Goal: Task Accomplishment & Management: Complete application form

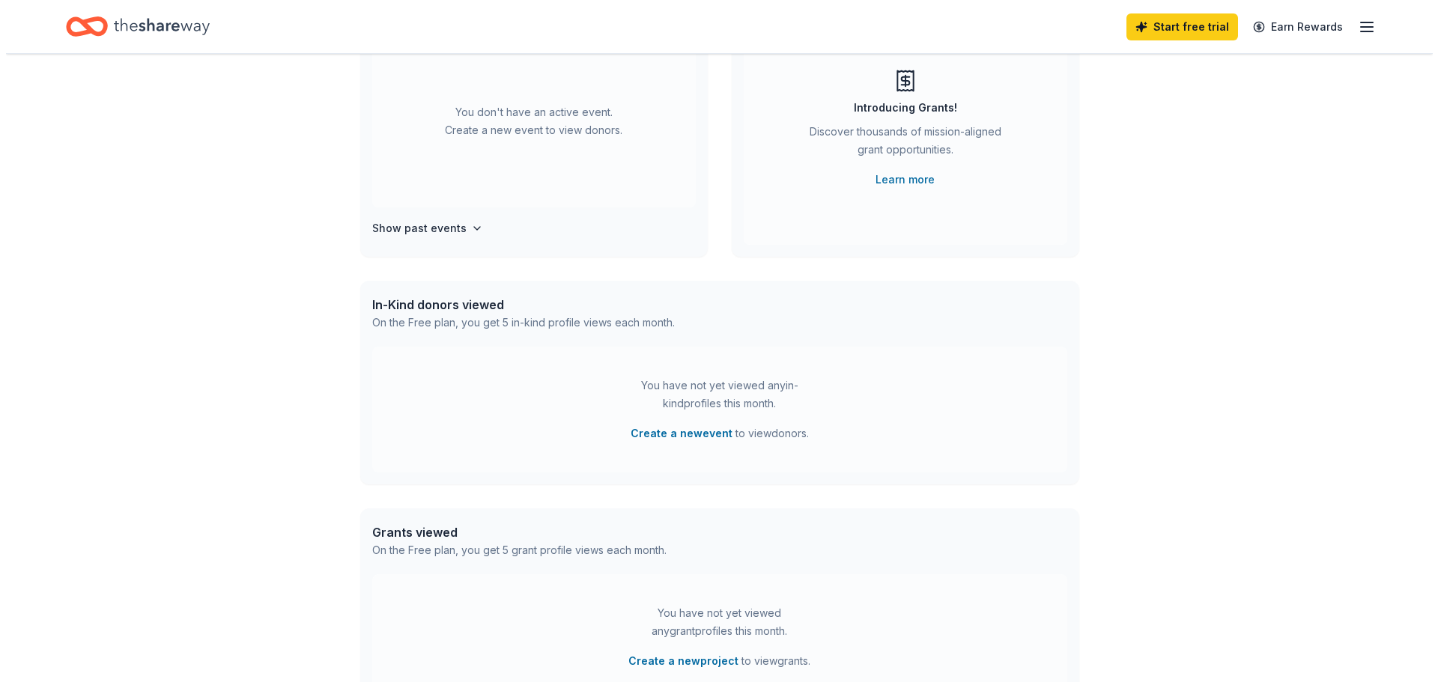
scroll to position [225, 0]
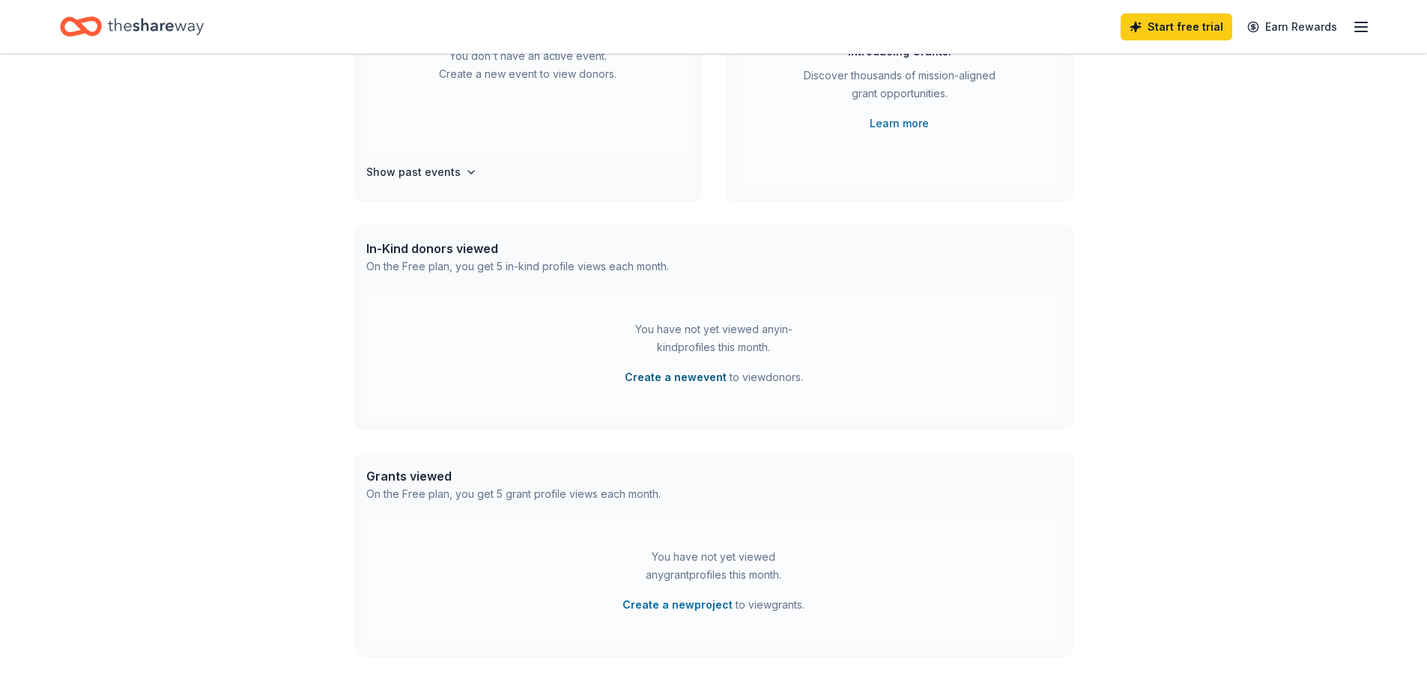
click at [696, 378] on button "Create a new event" at bounding box center [676, 378] width 102 height 18
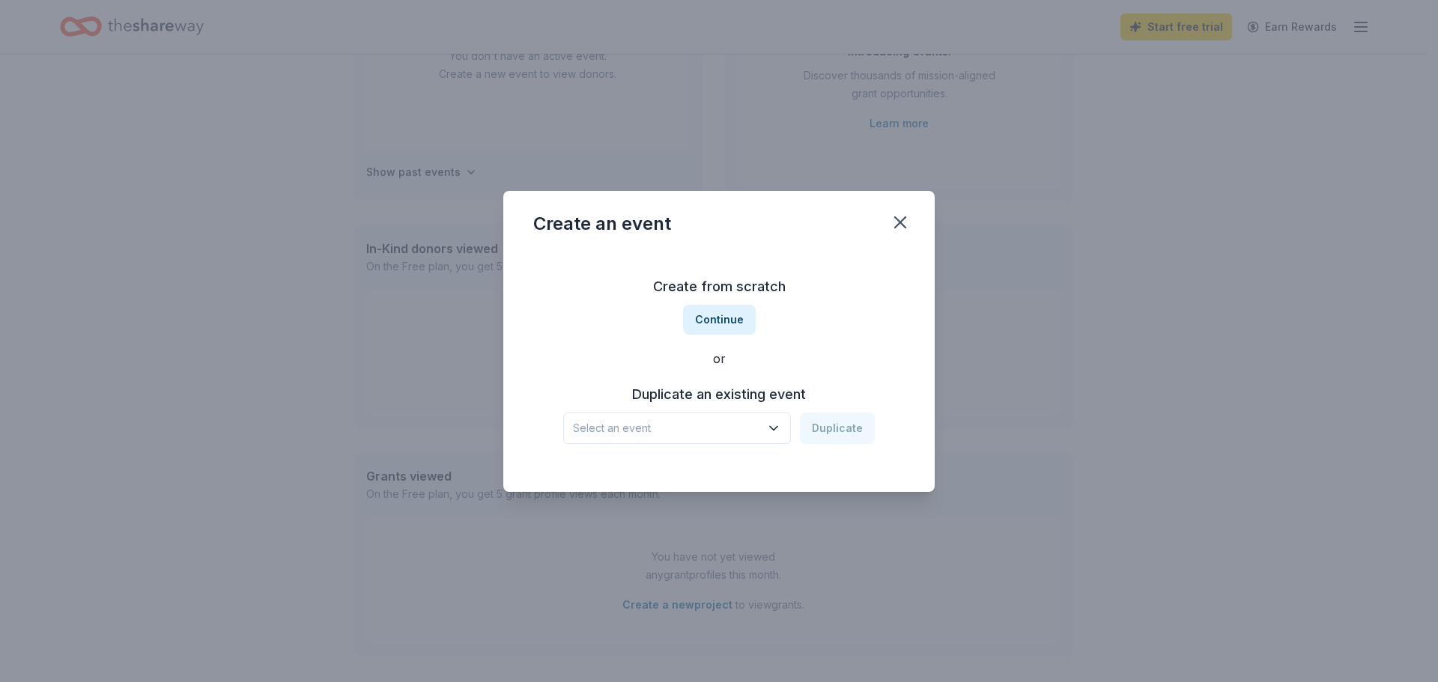
click at [777, 424] on icon "button" at bounding box center [773, 428] width 15 height 15
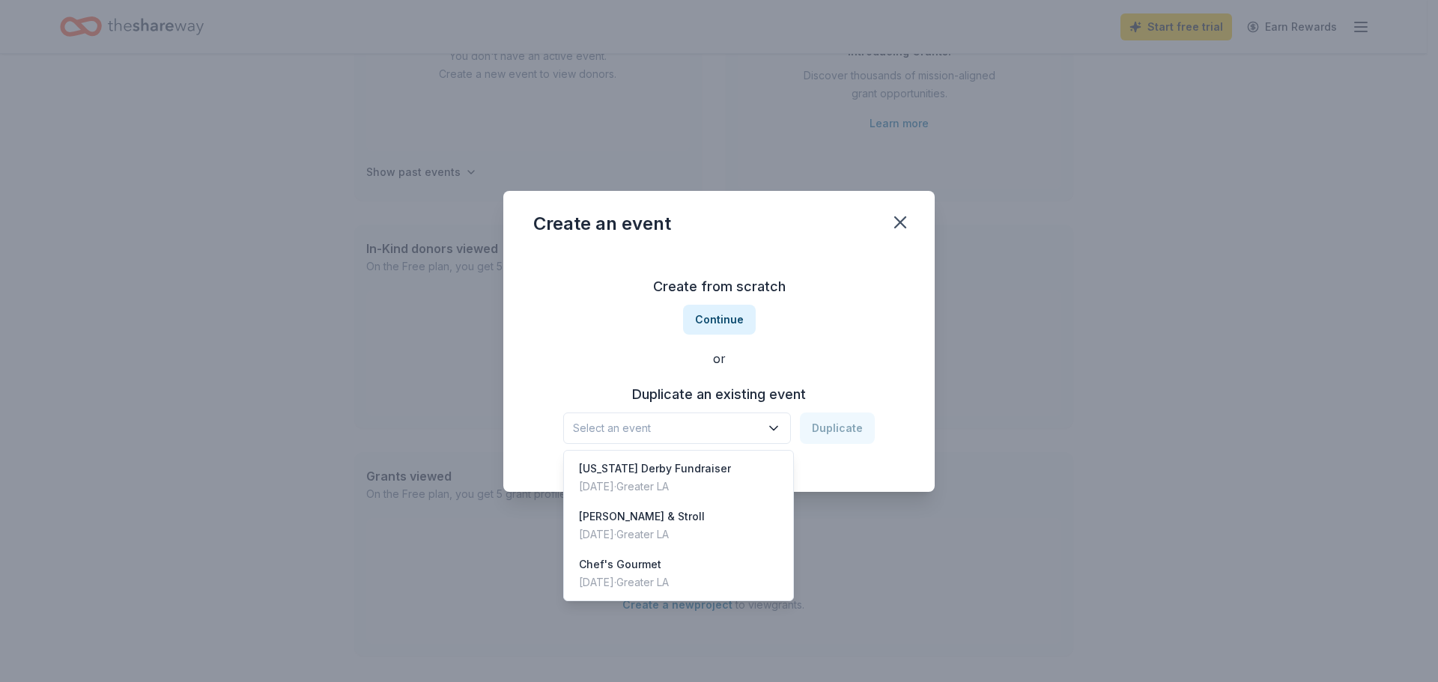
click at [573, 348] on div "Create from scratch Continue or Duplicate an existing event Select an event Dup…" at bounding box center [719, 359] width 372 height 217
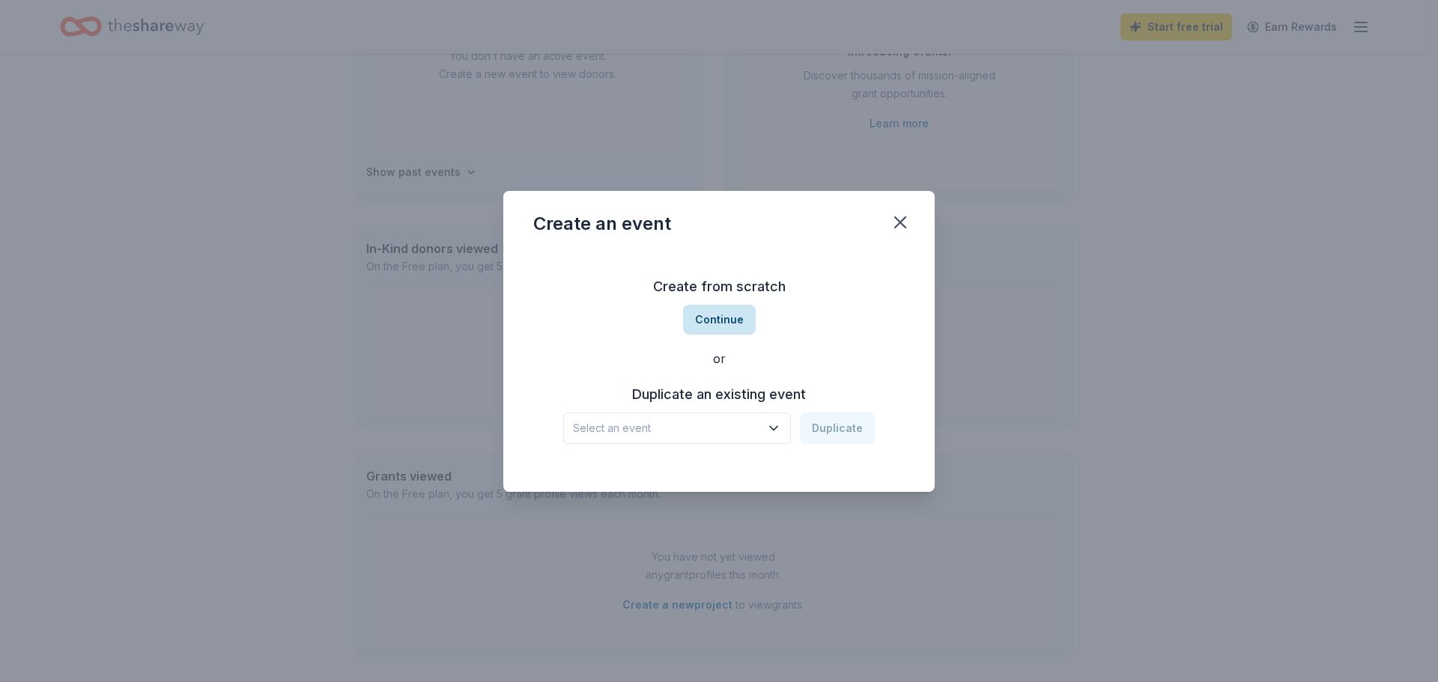
click at [706, 319] on button "Continue" at bounding box center [719, 320] width 73 height 30
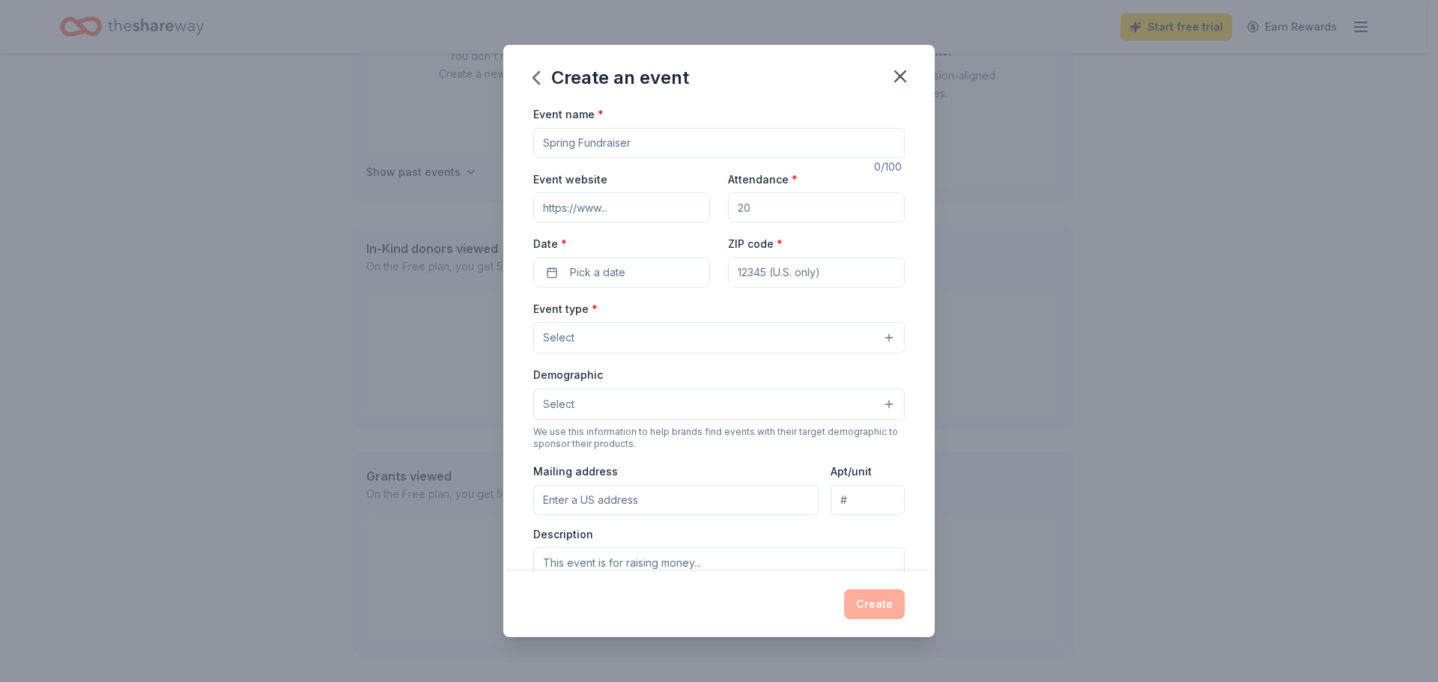
click at [670, 142] on input "Event name *" at bounding box center [719, 143] width 372 height 30
type input "Under the Tustin Moon"
click at [636, 207] on input "Event website" at bounding box center [621, 208] width 177 height 30
paste input "https://www.dollarsfortustinscholars.org/events-1/italian-fest-2025"
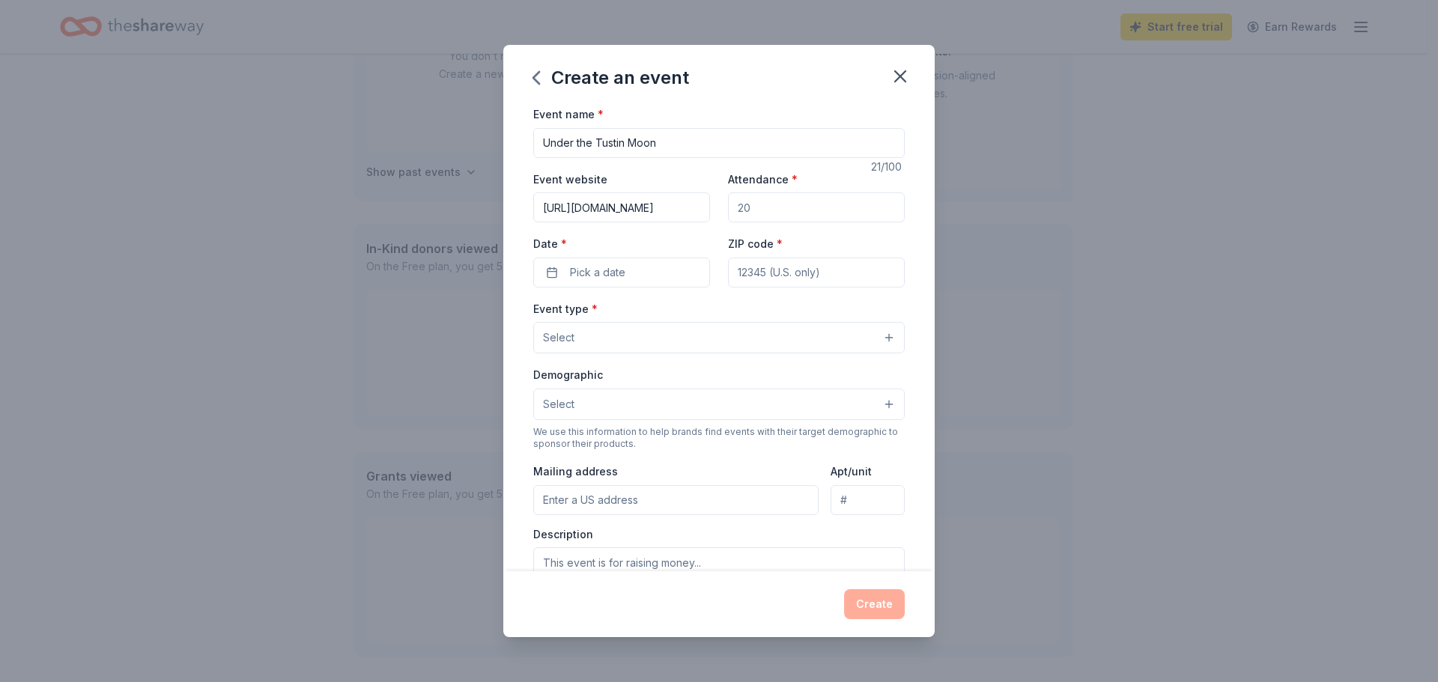
type input "https://www.dollarsfortustinscholars.org/events-1/italian-fest-2025"
click at [736, 204] on input "Attendance *" at bounding box center [816, 208] width 177 height 30
type input "120"
click at [610, 270] on span "Pick a date" at bounding box center [597, 273] width 55 height 18
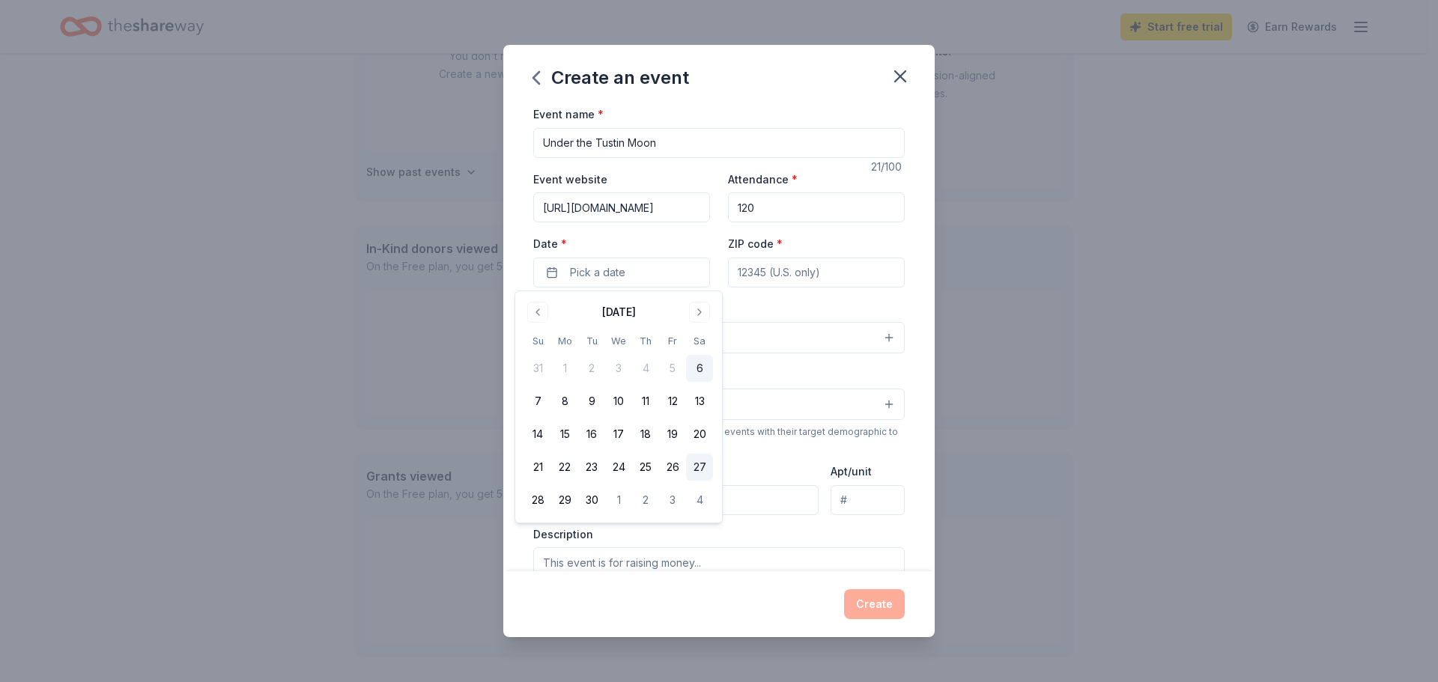
click at [700, 464] on button "27" at bounding box center [699, 467] width 27 height 27
click at [743, 267] on input "ZIP code *" at bounding box center [816, 273] width 177 height 30
type input "92780"
click at [613, 351] on button "Select" at bounding box center [719, 337] width 372 height 31
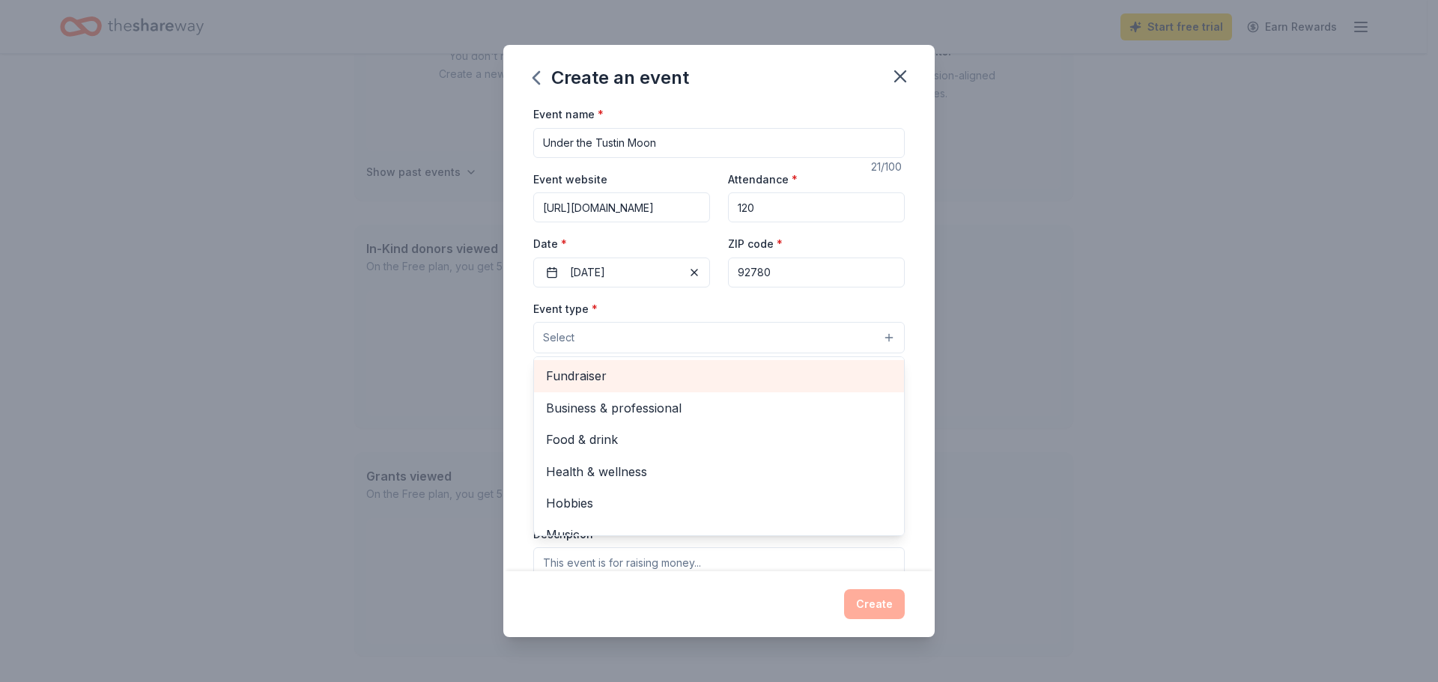
click at [582, 390] on div "Fundraiser" at bounding box center [719, 375] width 370 height 31
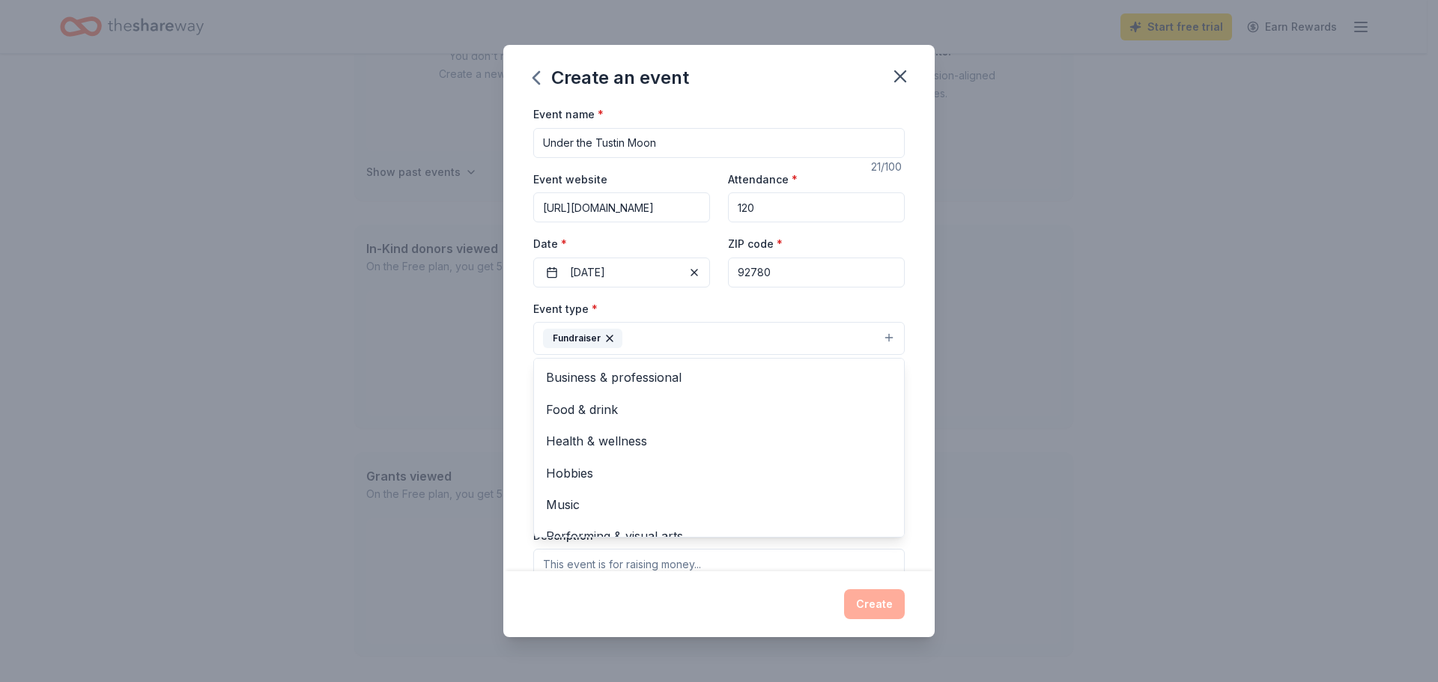
click at [913, 426] on div "Event name * Under the Tustin Moon 21 /100 Event website https://www.dollarsfor…" at bounding box center [718, 338] width 431 height 467
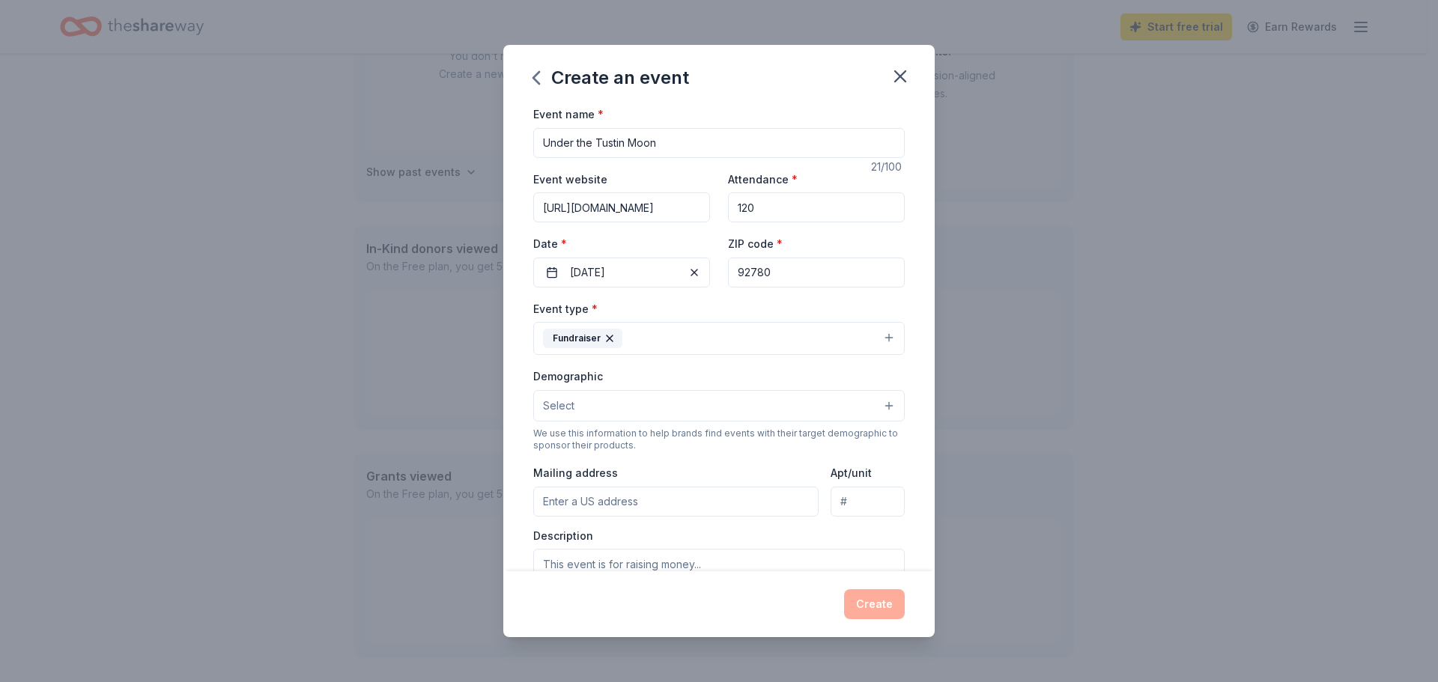
click at [876, 401] on button "Select" at bounding box center [719, 405] width 372 height 31
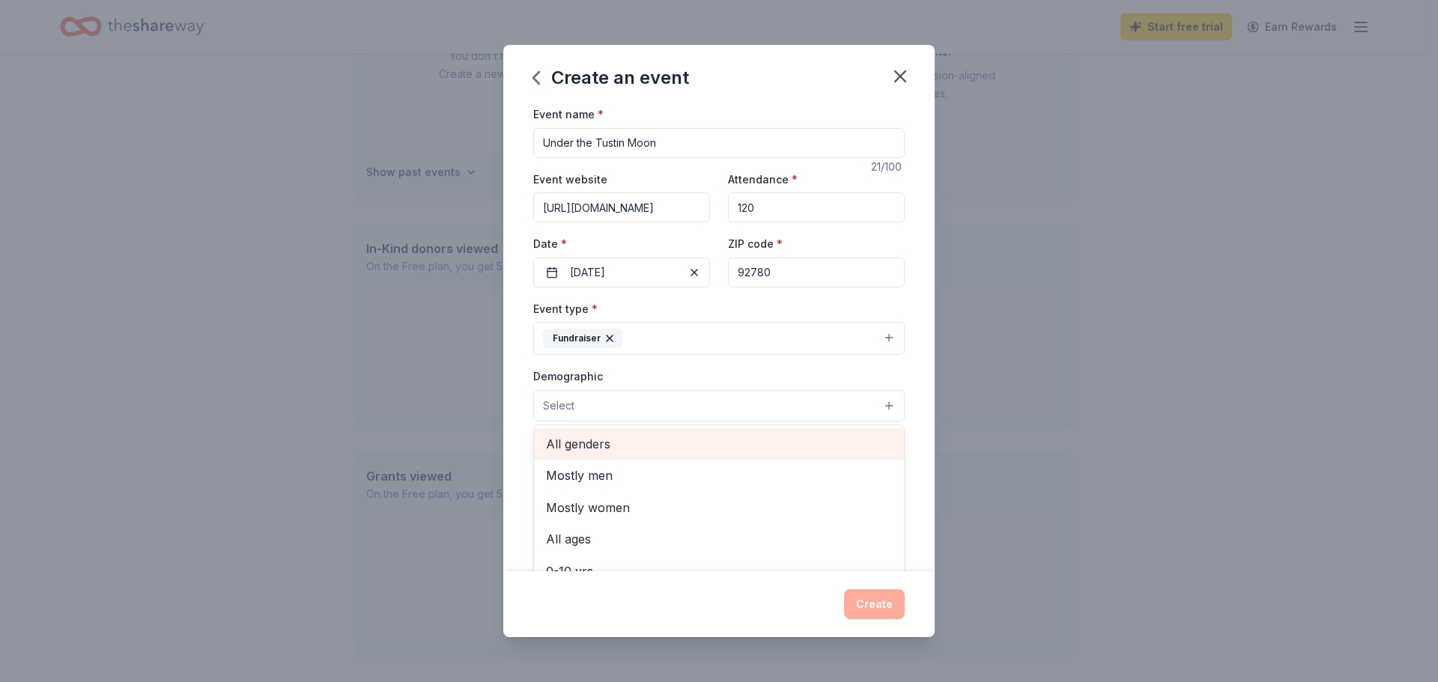
click at [563, 446] on span "All genders" at bounding box center [719, 443] width 346 height 19
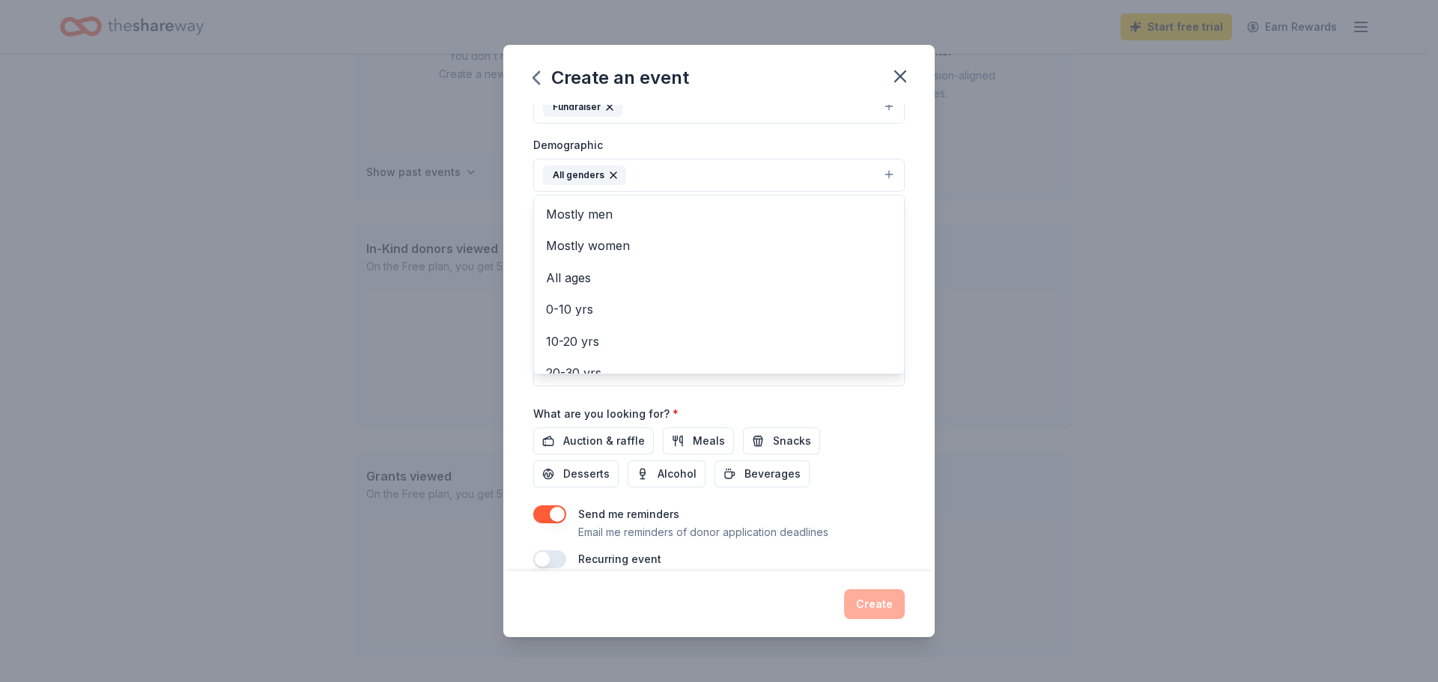
scroll to position [244, 0]
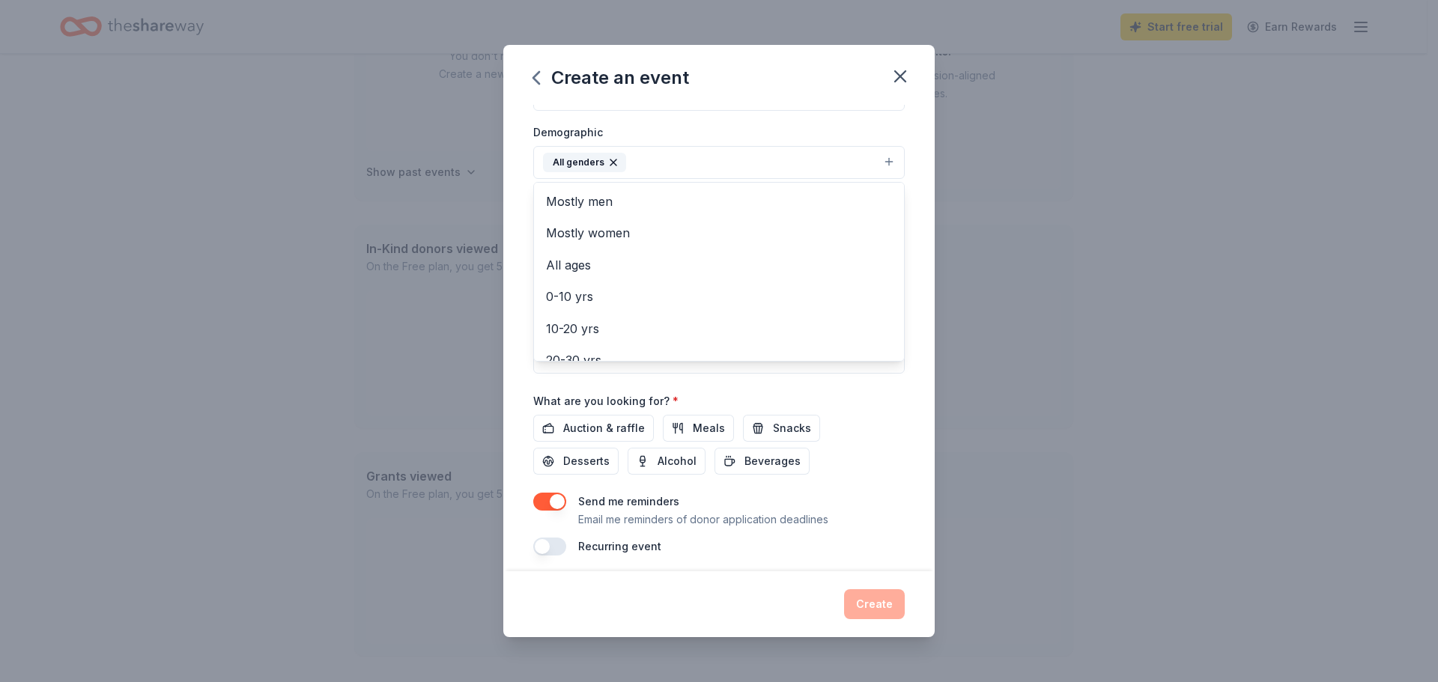
click at [885, 455] on div "Event name * Under the Tustin Moon 21 /100 Event website https://www.dollarsfor…" at bounding box center [719, 208] width 372 height 695
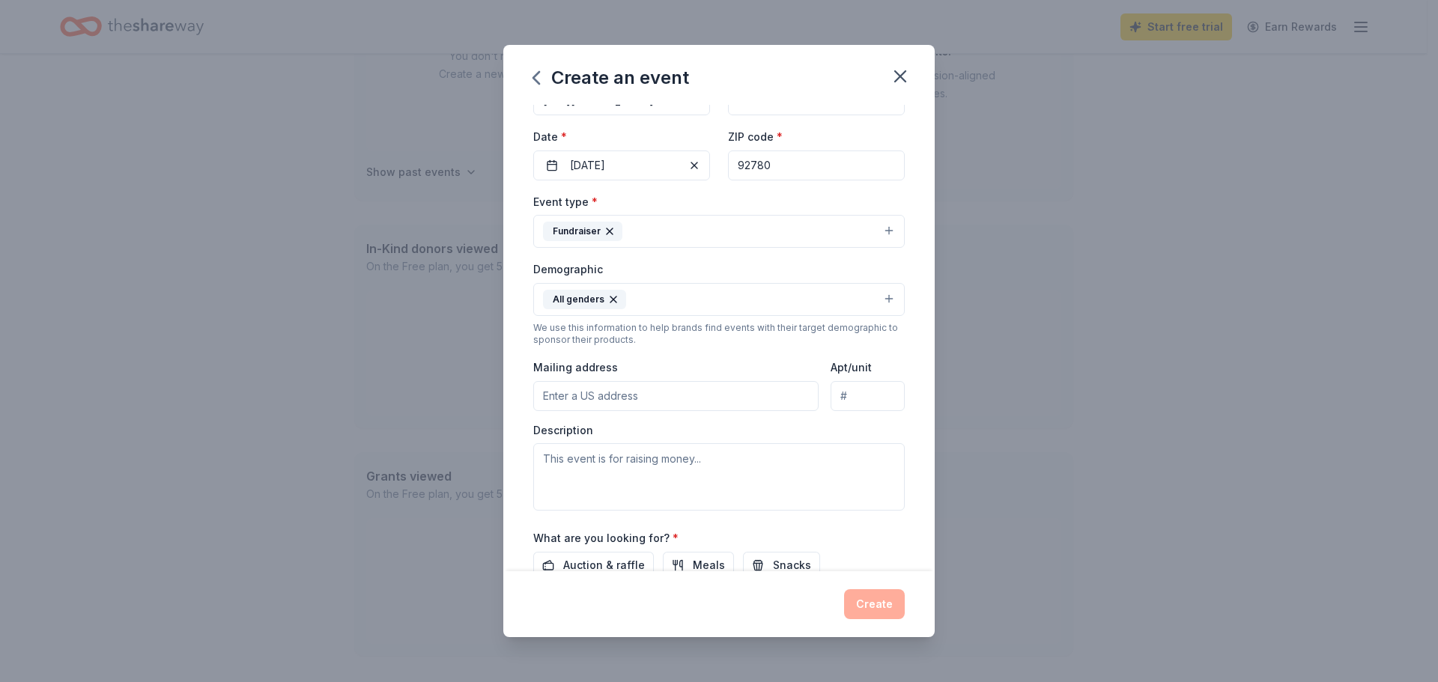
scroll to position [150, 0]
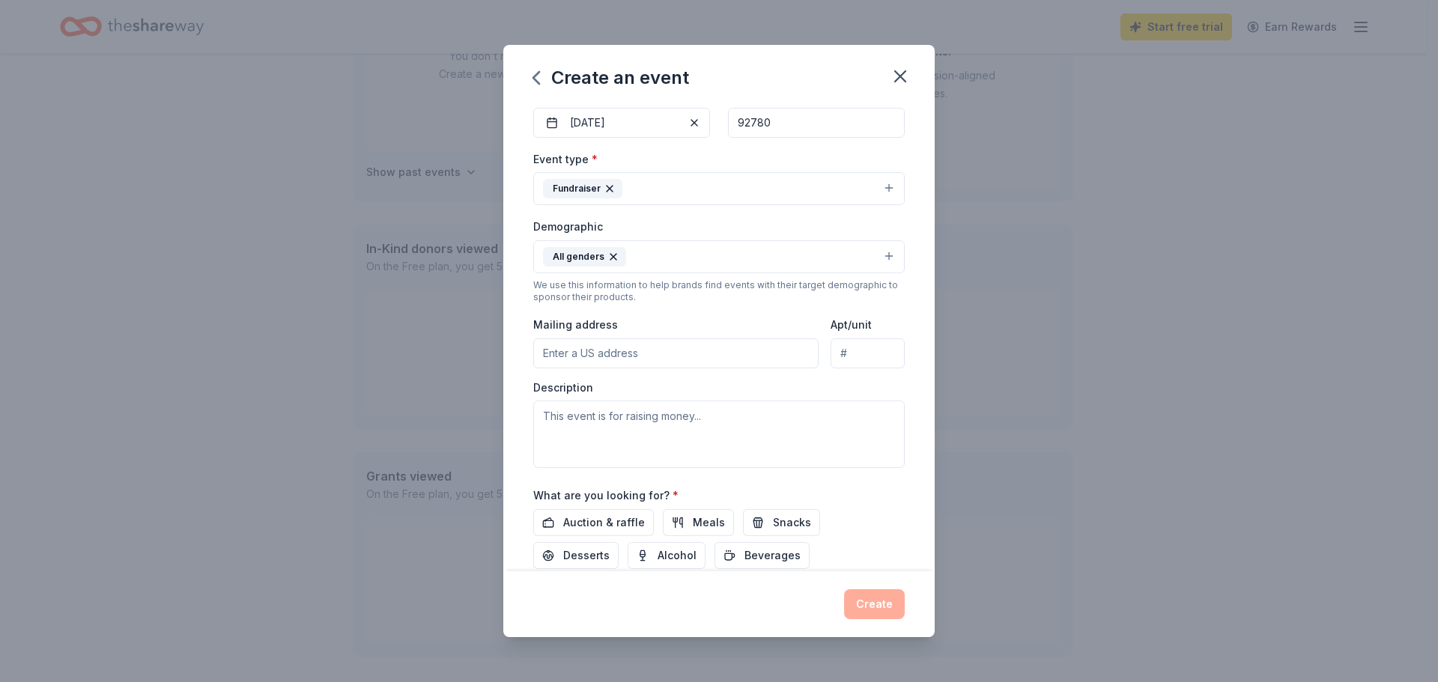
click at [570, 349] on input "Mailing address" at bounding box center [675, 354] width 285 height 30
type input "2362 Sable Tree Circle, Tustin, CA, 92780"
click at [578, 416] on textarea at bounding box center [719, 434] width 372 height 67
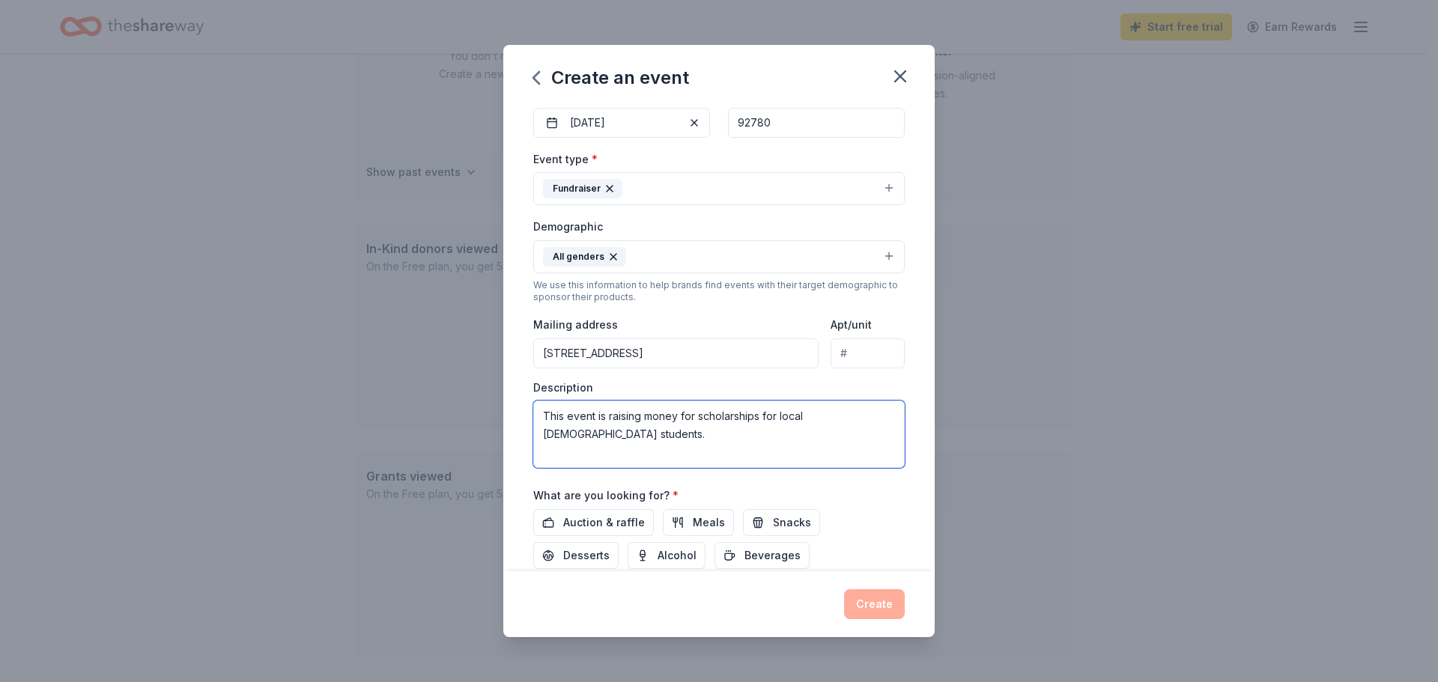
scroll to position [225, 0]
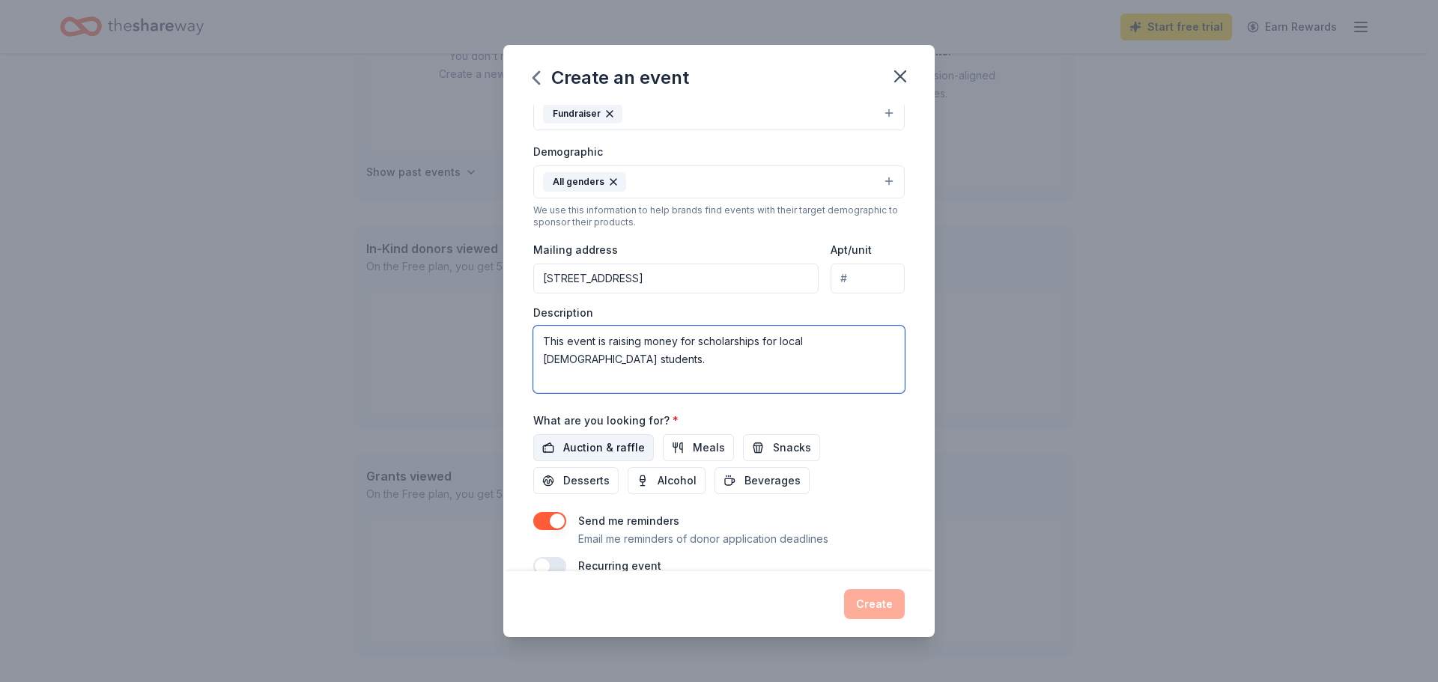
type textarea "This event is raising money for scholarships for local [DEMOGRAPHIC_DATA] stude…"
click at [577, 446] on span "Auction & raffle" at bounding box center [604, 448] width 82 height 18
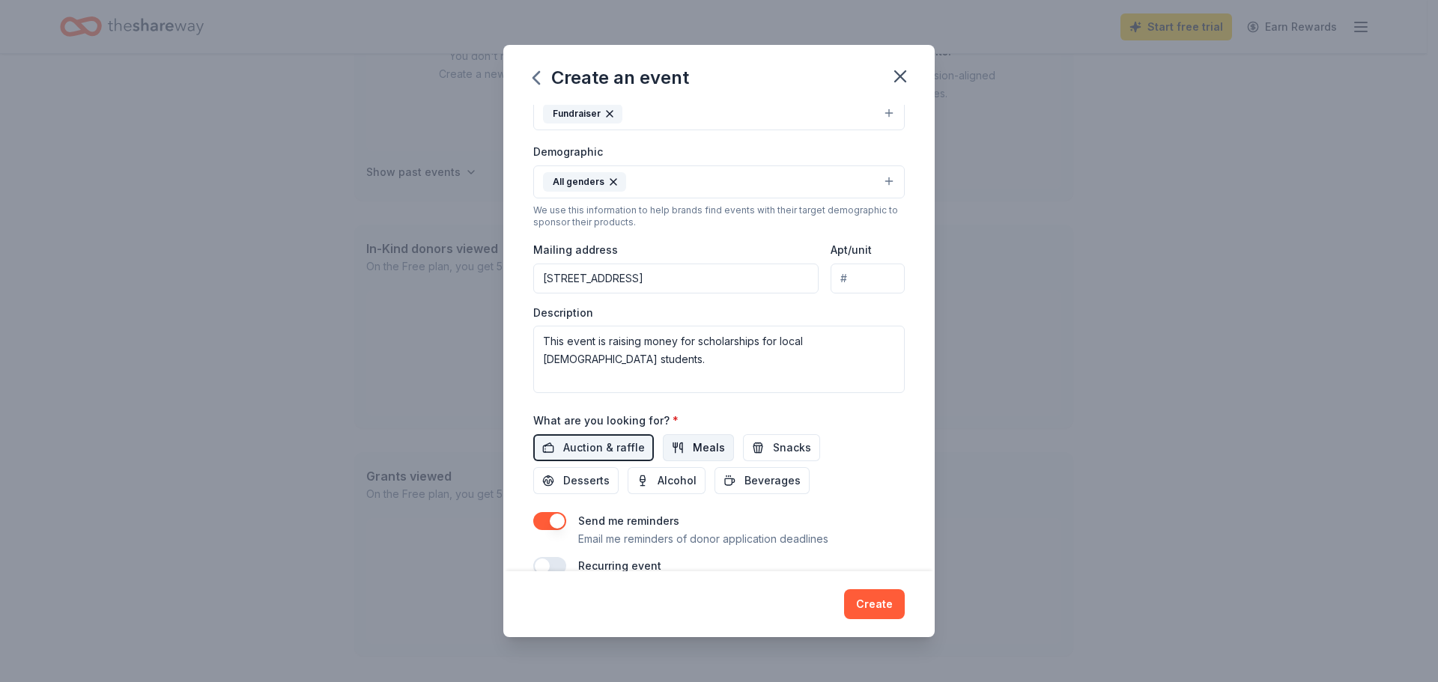
click at [704, 449] on span "Meals" at bounding box center [709, 448] width 32 height 18
click at [765, 449] on button "Snacks" at bounding box center [781, 447] width 77 height 27
click at [592, 484] on span "Desserts" at bounding box center [586, 481] width 46 height 18
click at [679, 484] on span "Alcohol" at bounding box center [677, 481] width 39 height 18
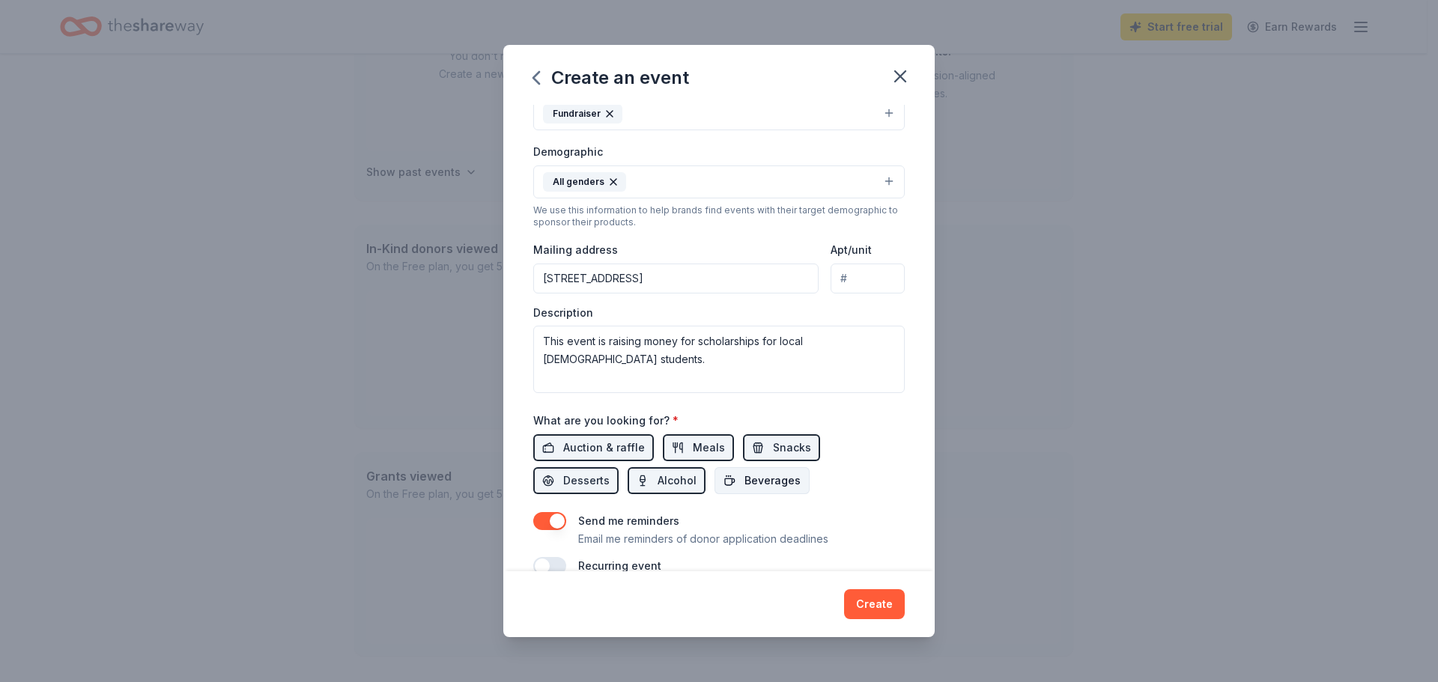
click at [763, 479] on span "Beverages" at bounding box center [773, 481] width 56 height 18
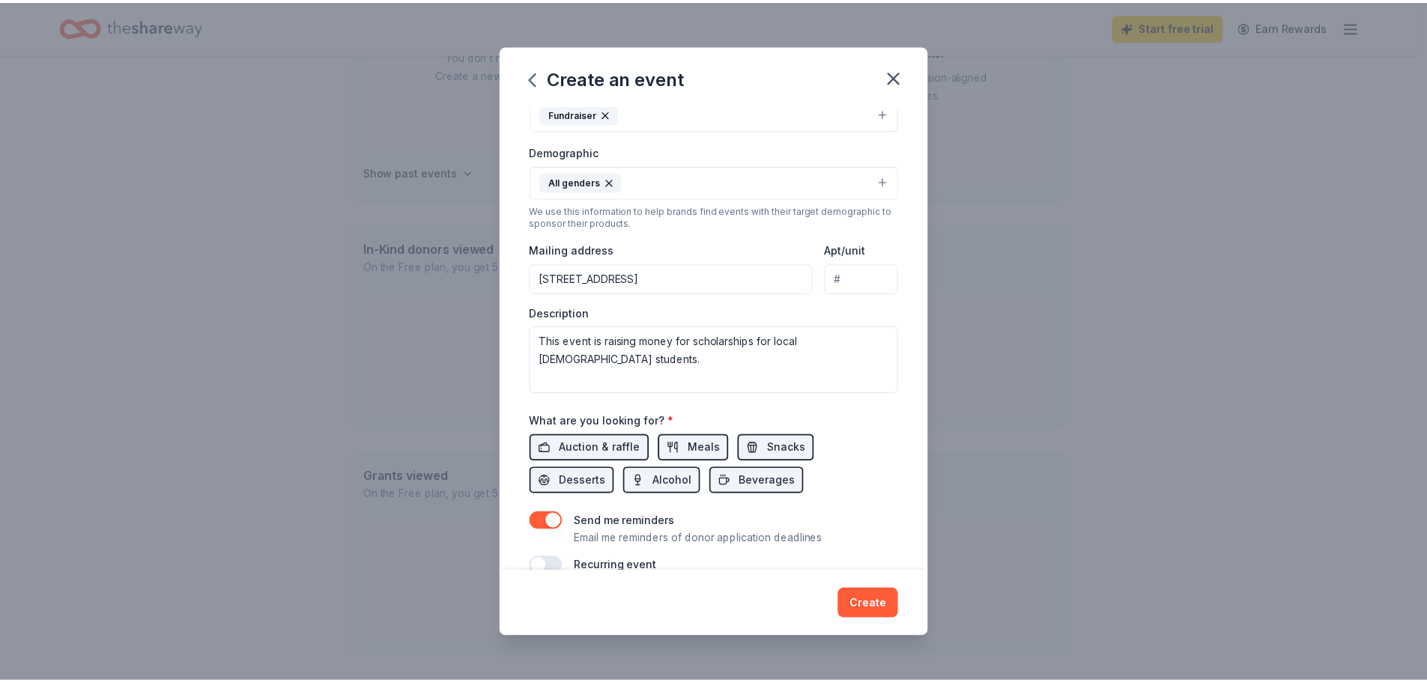
scroll to position [252, 0]
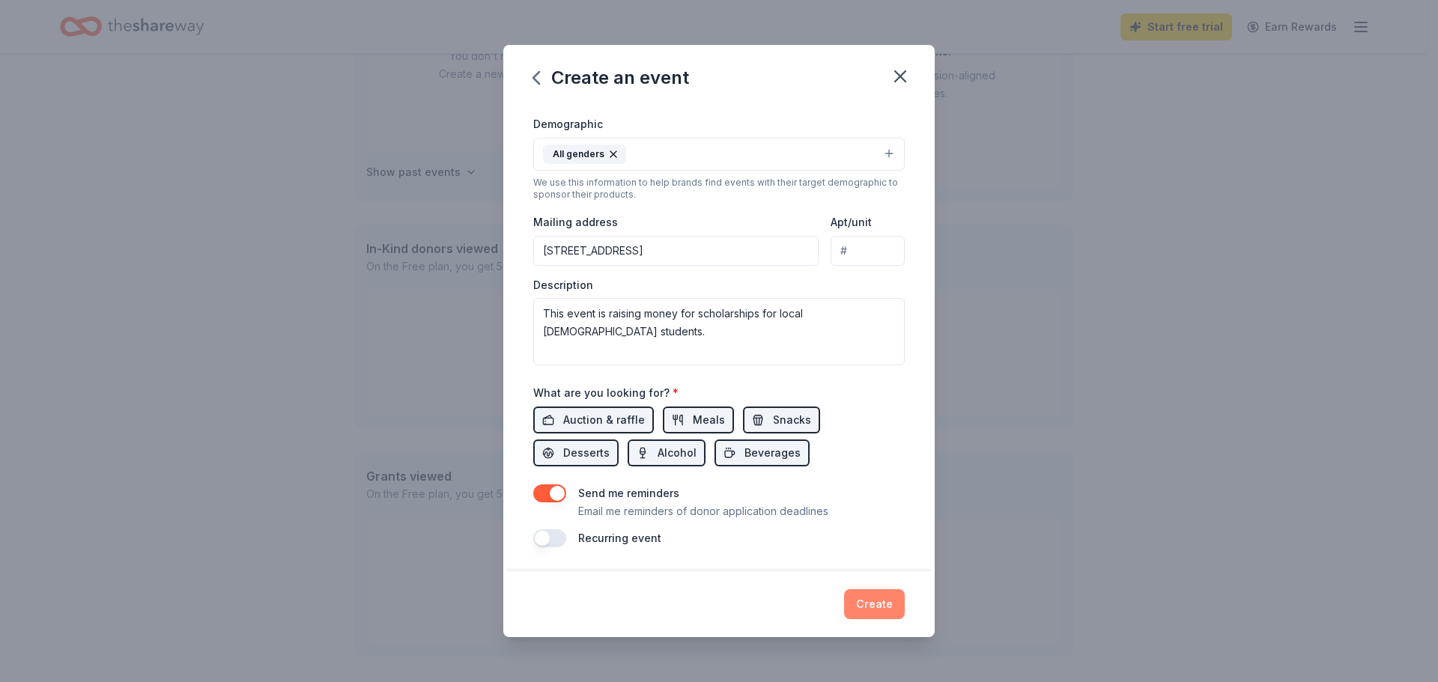
click at [867, 604] on button "Create" at bounding box center [874, 604] width 61 height 30
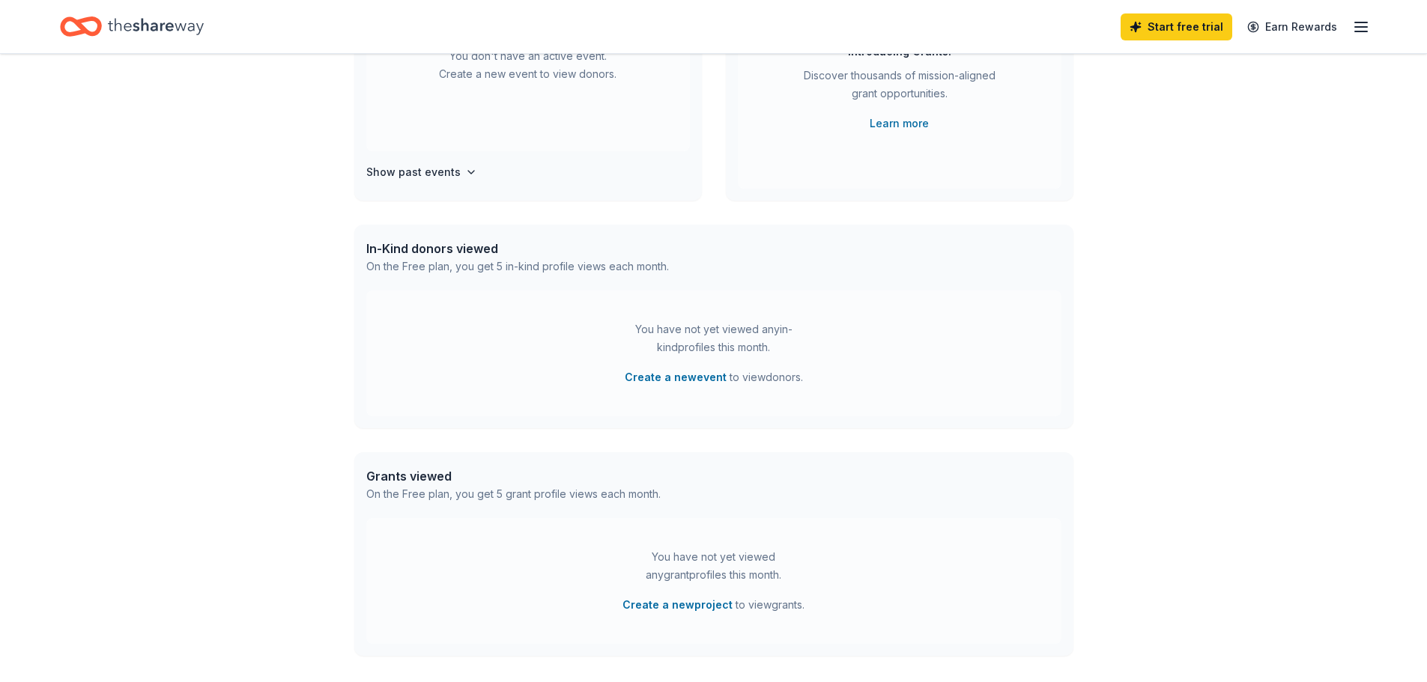
scroll to position [109, 0]
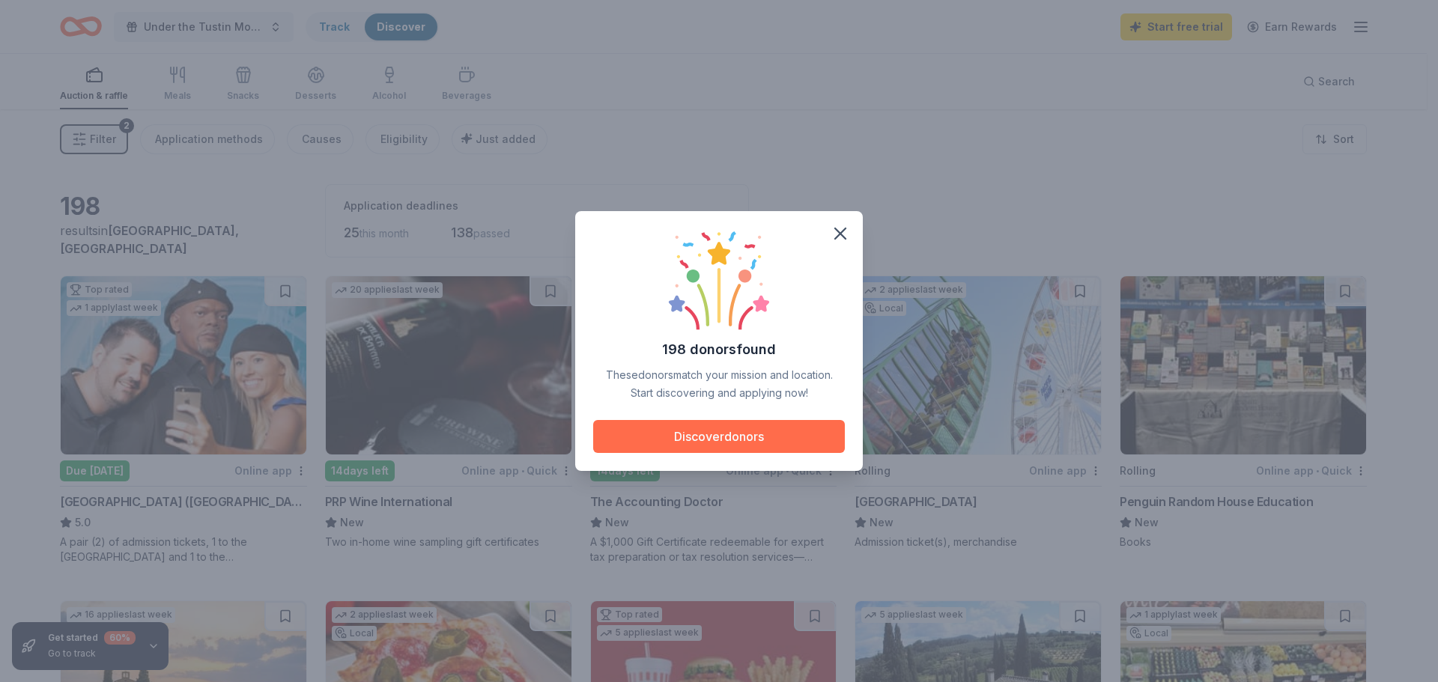
click at [722, 439] on button "Discover donors" at bounding box center [719, 436] width 252 height 33
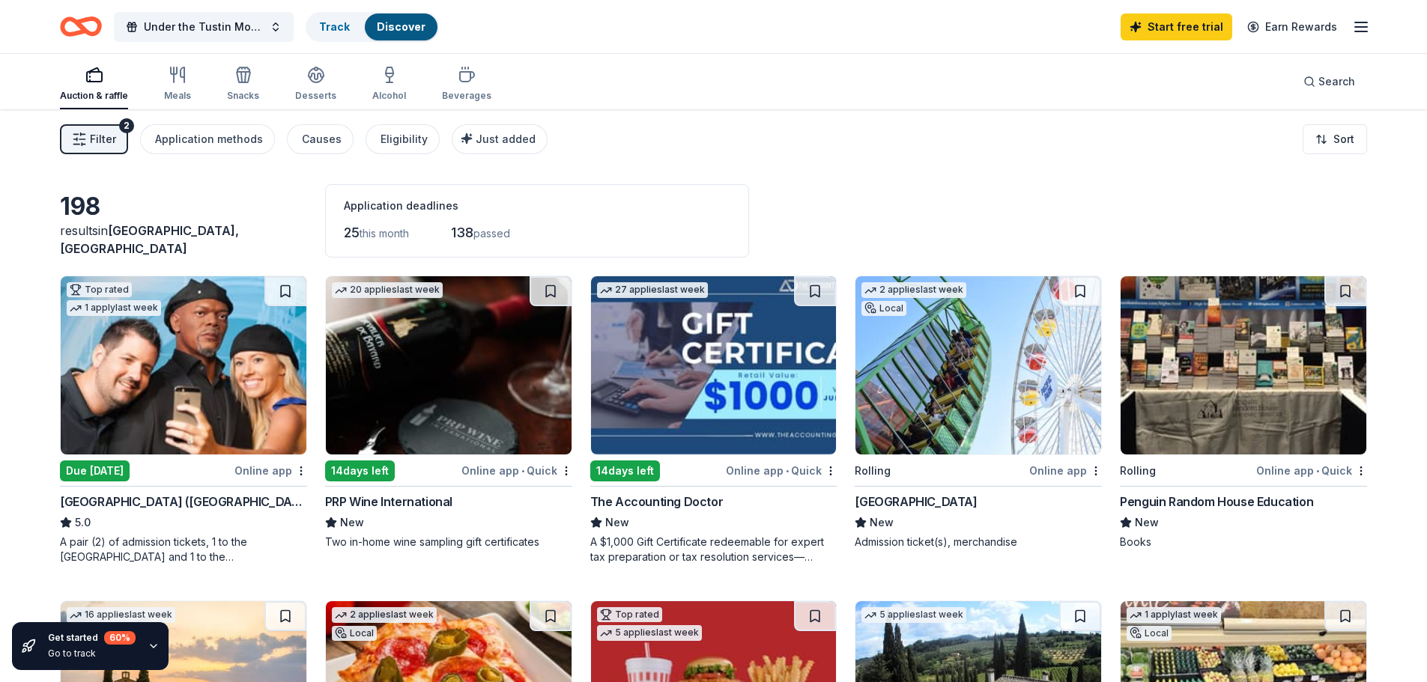
click at [93, 82] on rect "button" at bounding box center [94, 77] width 15 height 10
click at [181, 90] on div "Meals" at bounding box center [177, 96] width 27 height 12
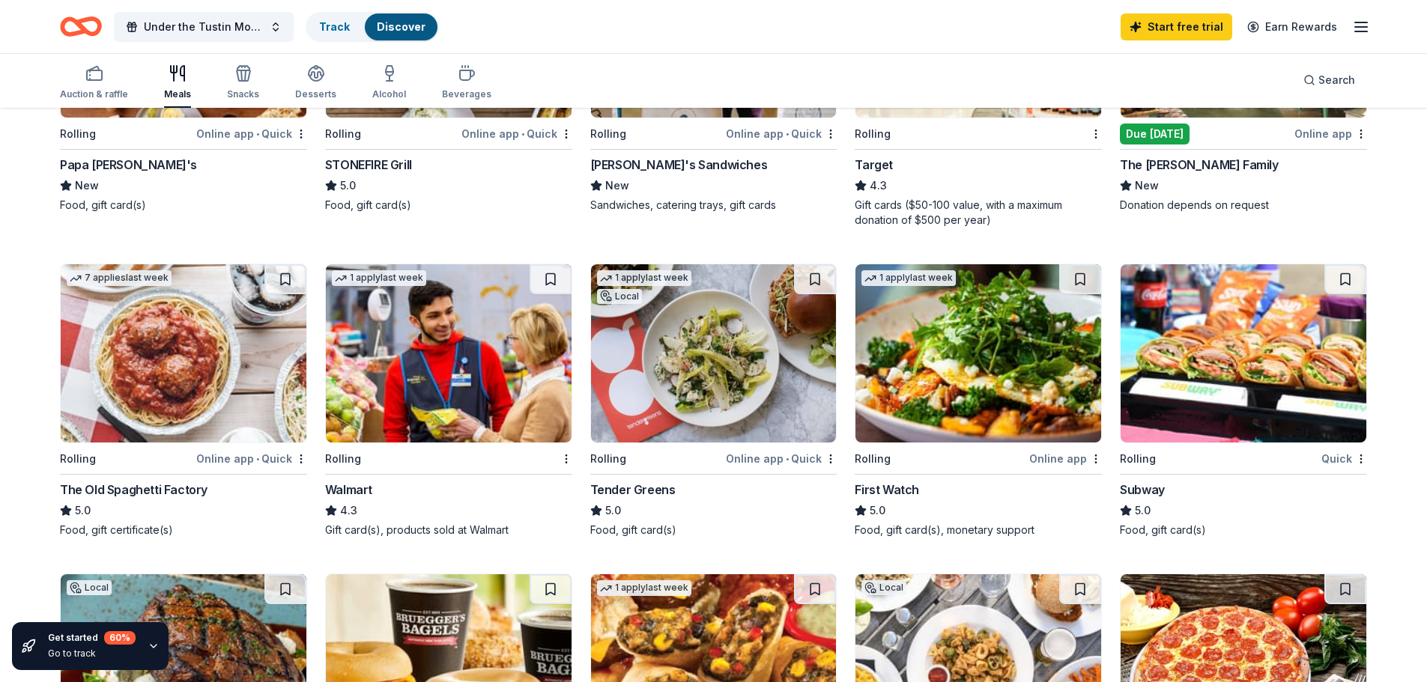
scroll to position [640, 0]
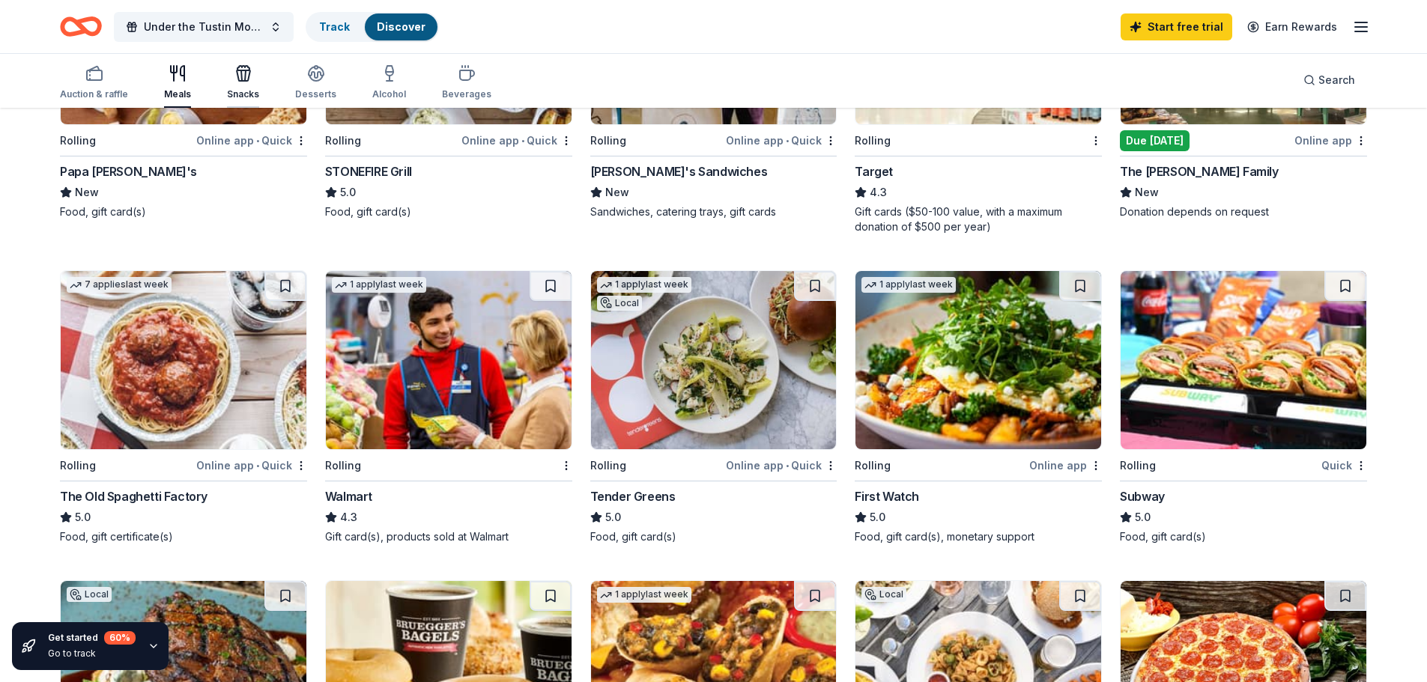
click at [245, 75] on icon "button" at bounding box center [243, 73] width 18 height 18
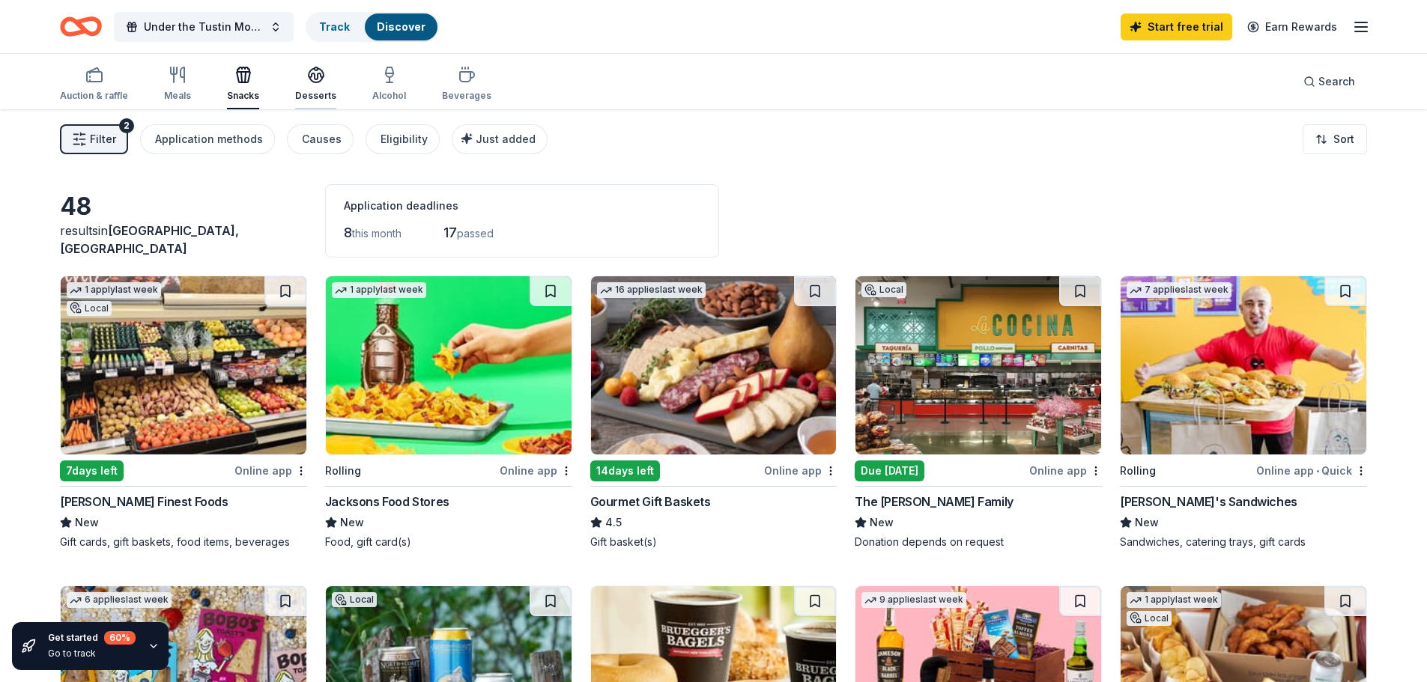
click at [306, 97] on div "Desserts" at bounding box center [315, 96] width 41 height 12
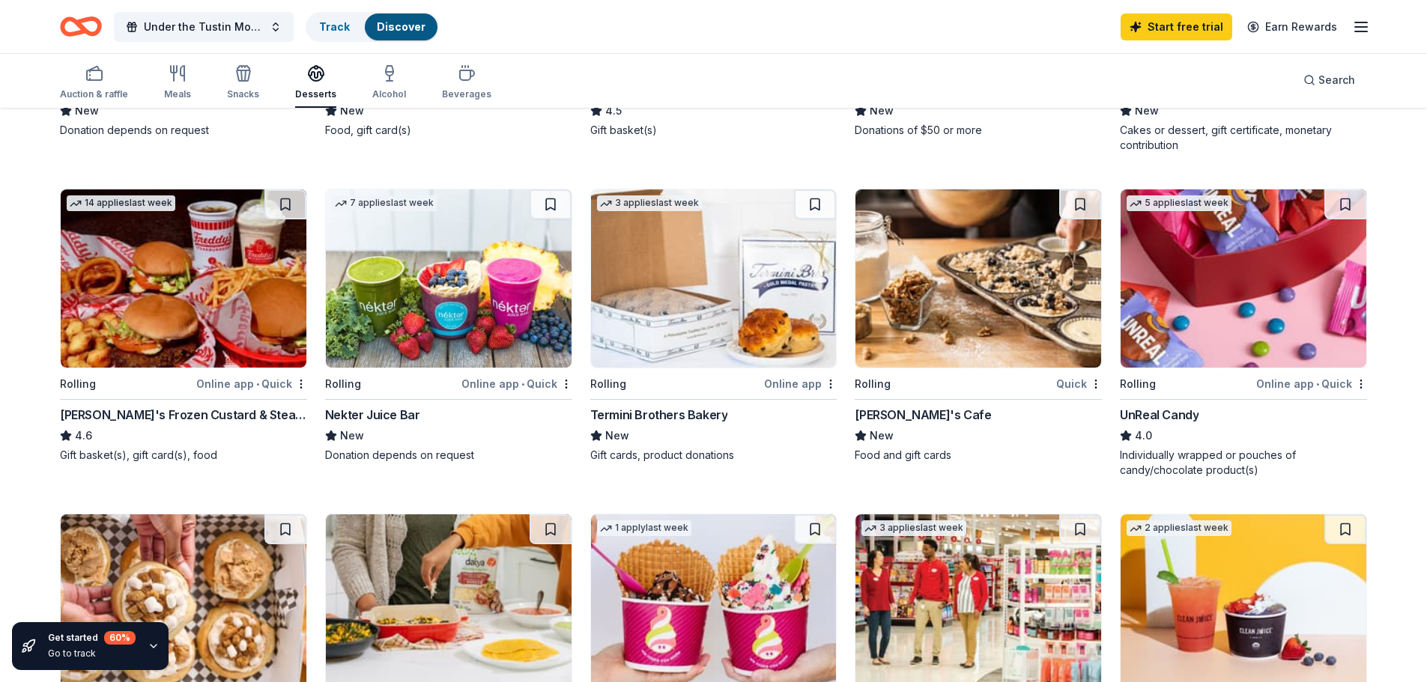
scroll to position [410, 0]
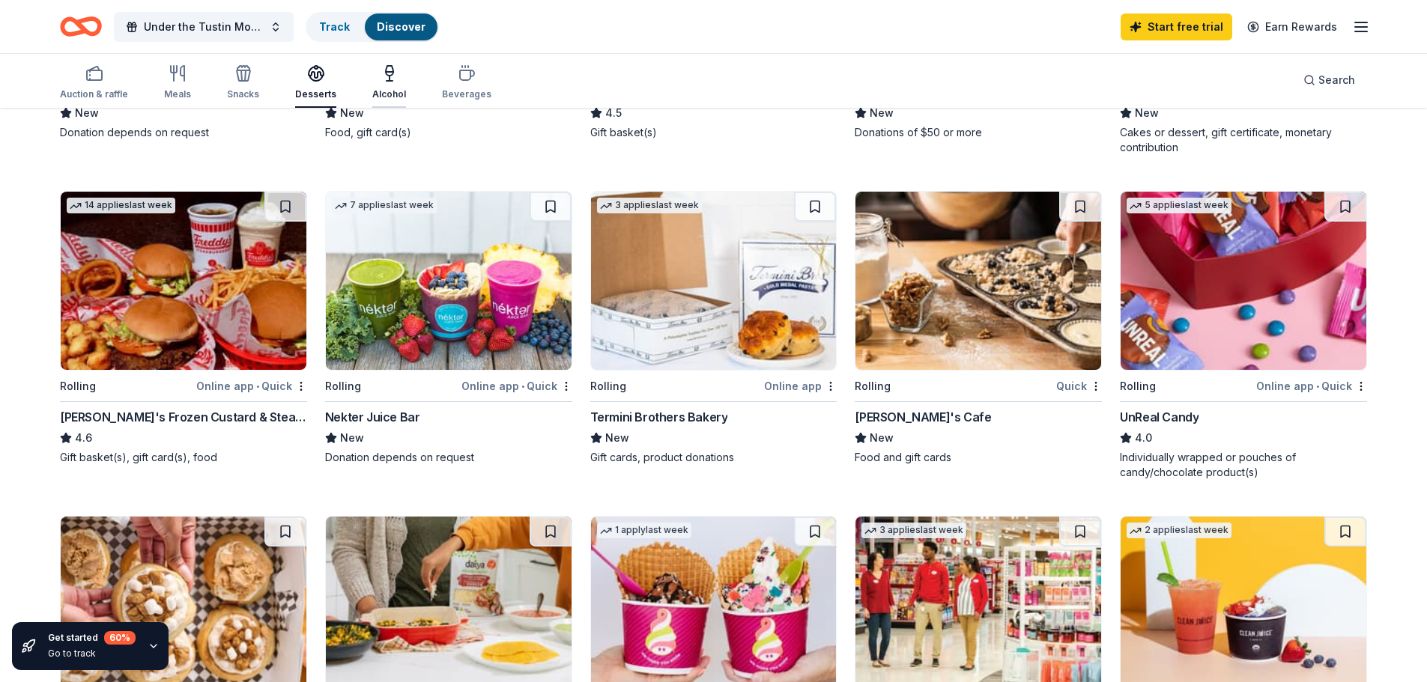
click at [372, 92] on div "Alcohol" at bounding box center [389, 94] width 34 height 12
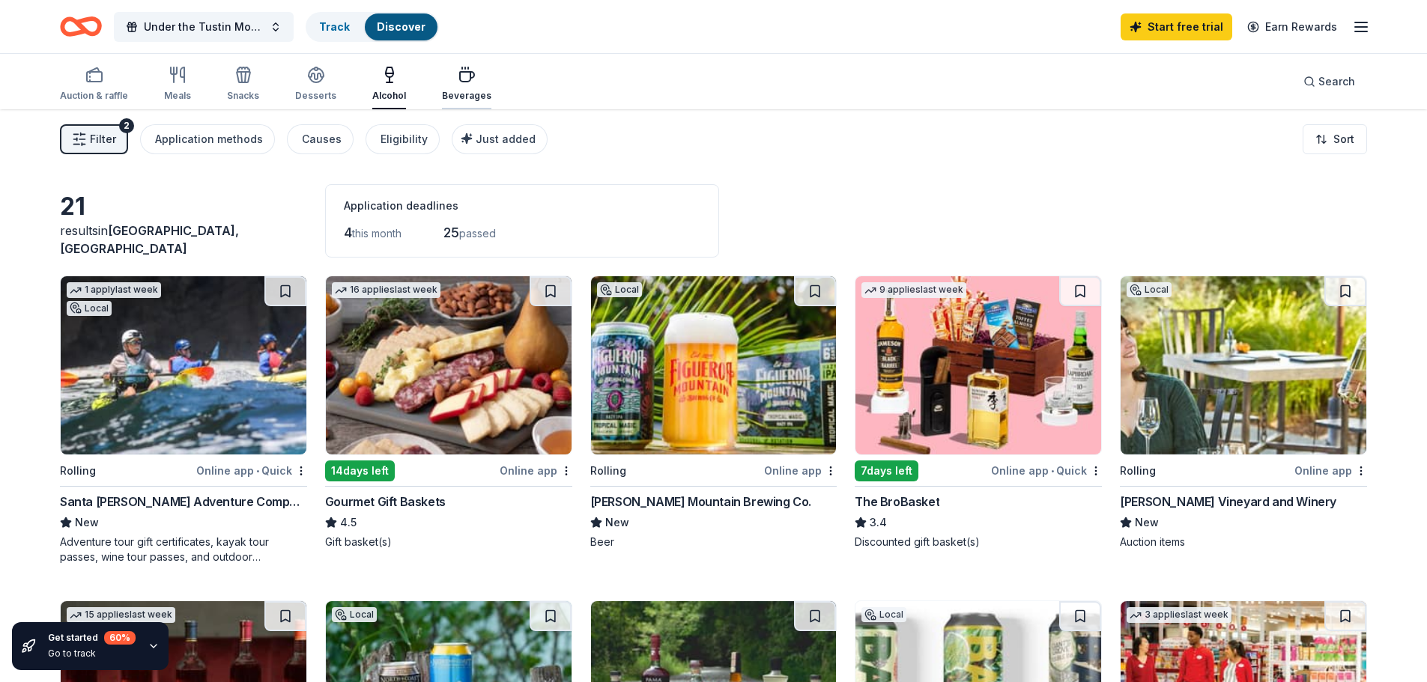
click at [458, 93] on div "Beverages" at bounding box center [466, 96] width 49 height 12
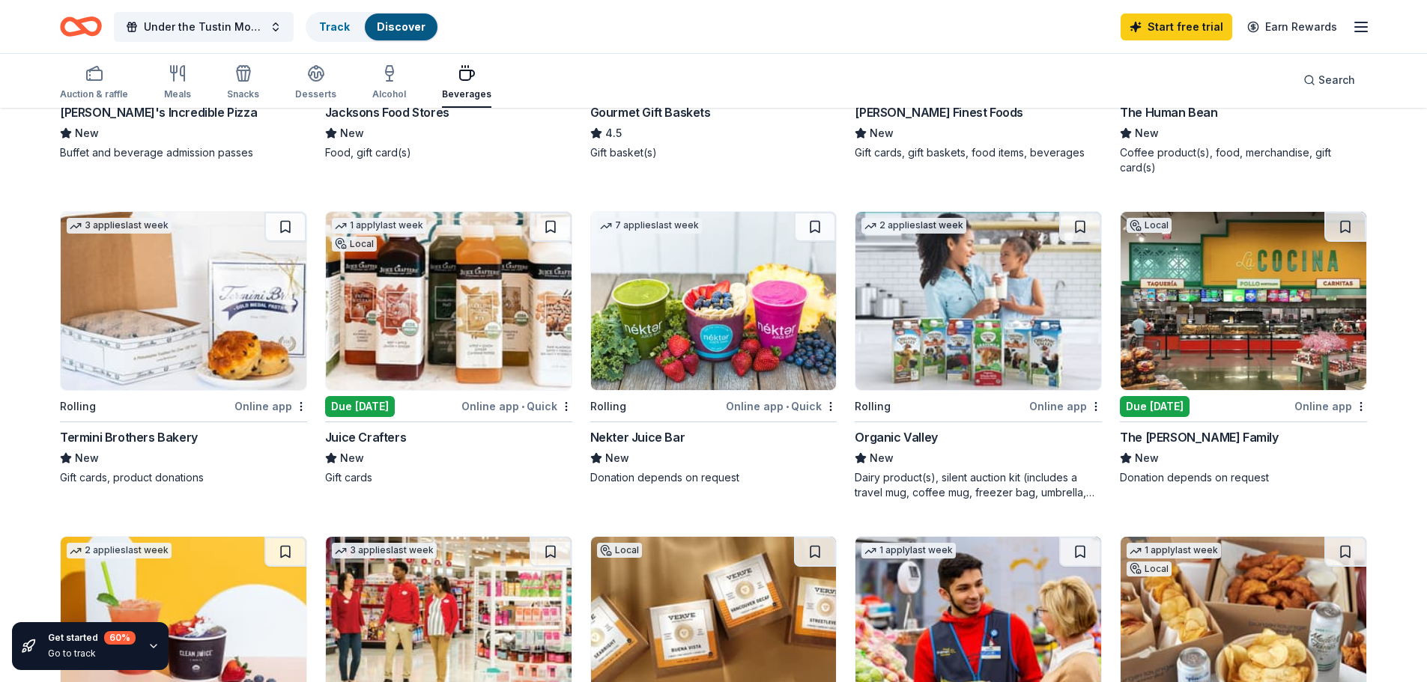
scroll to position [388, 0]
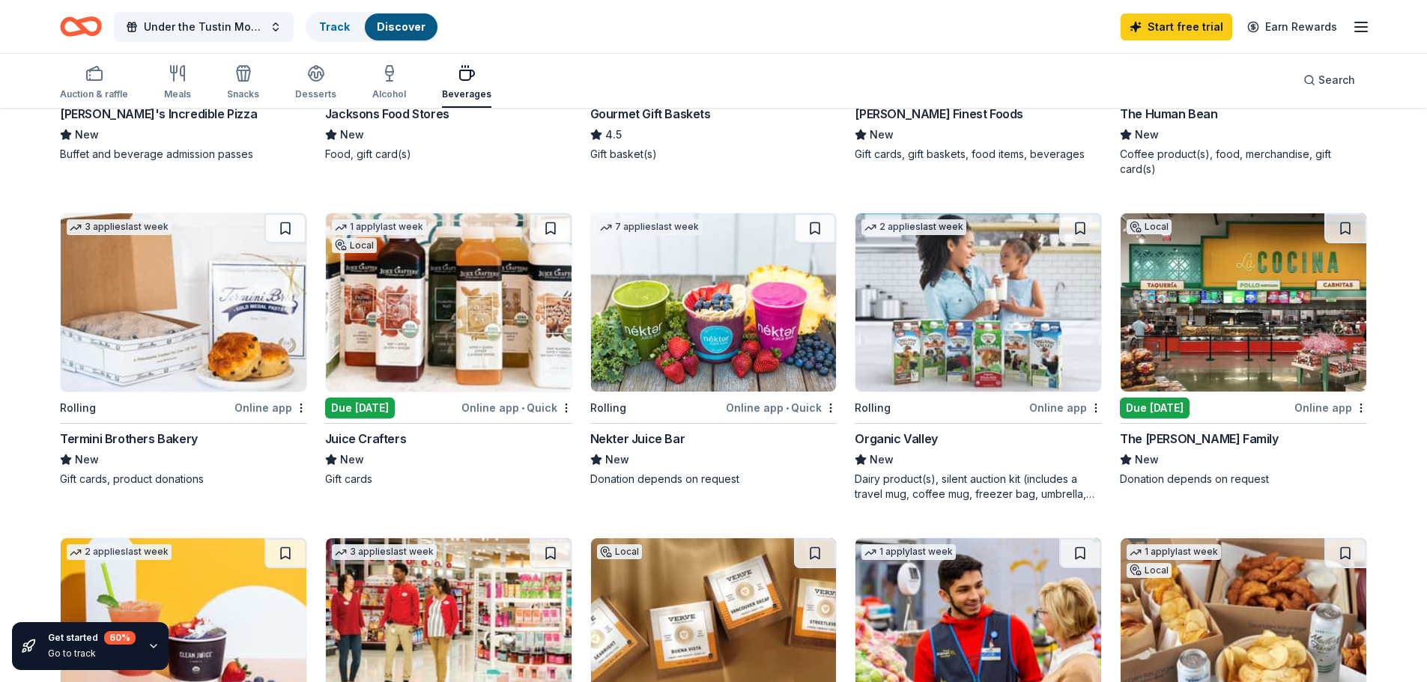
click at [1243, 312] on img at bounding box center [1244, 302] width 246 height 178
click at [699, 306] on img at bounding box center [714, 302] width 246 height 178
click at [969, 472] on div "Dairy product(s), silent auction kit (includes a travel mug, coffee mug, freeze…" at bounding box center [978, 487] width 247 height 30
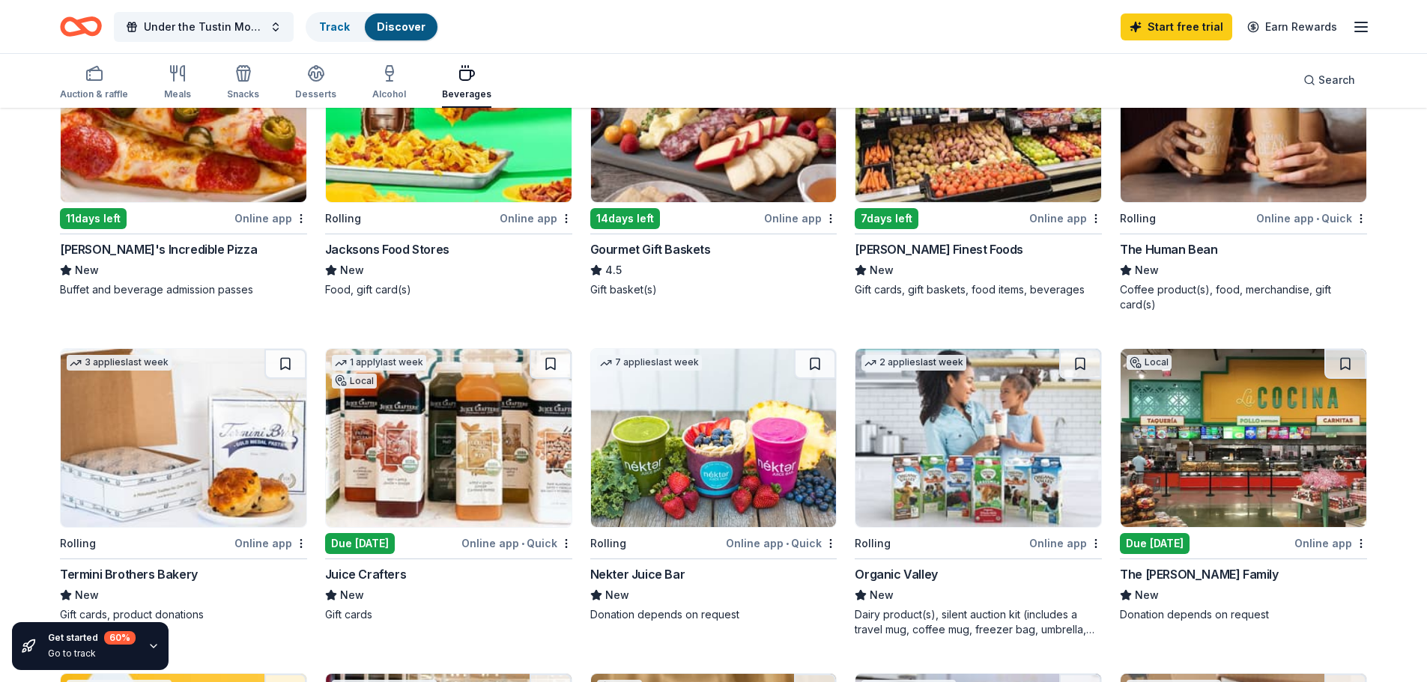
scroll to position [0, 0]
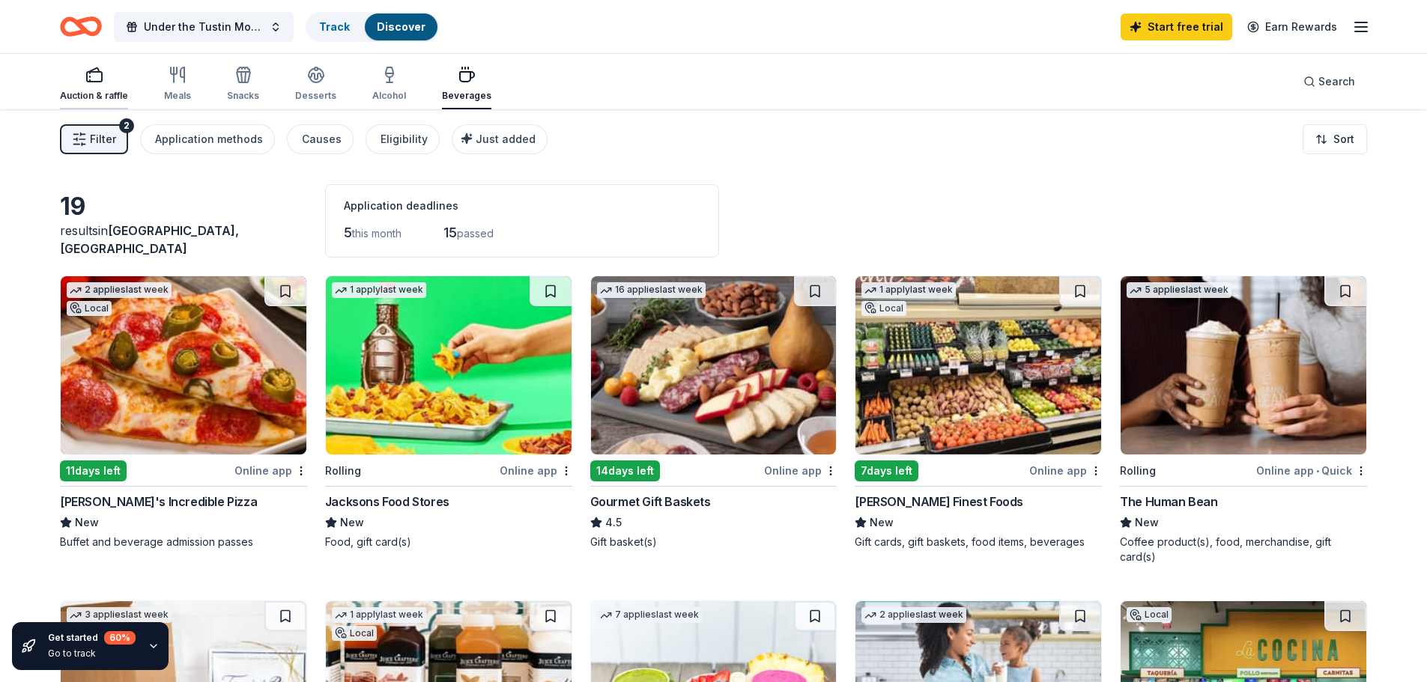
click at [92, 76] on icon "button" at bounding box center [94, 75] width 18 height 18
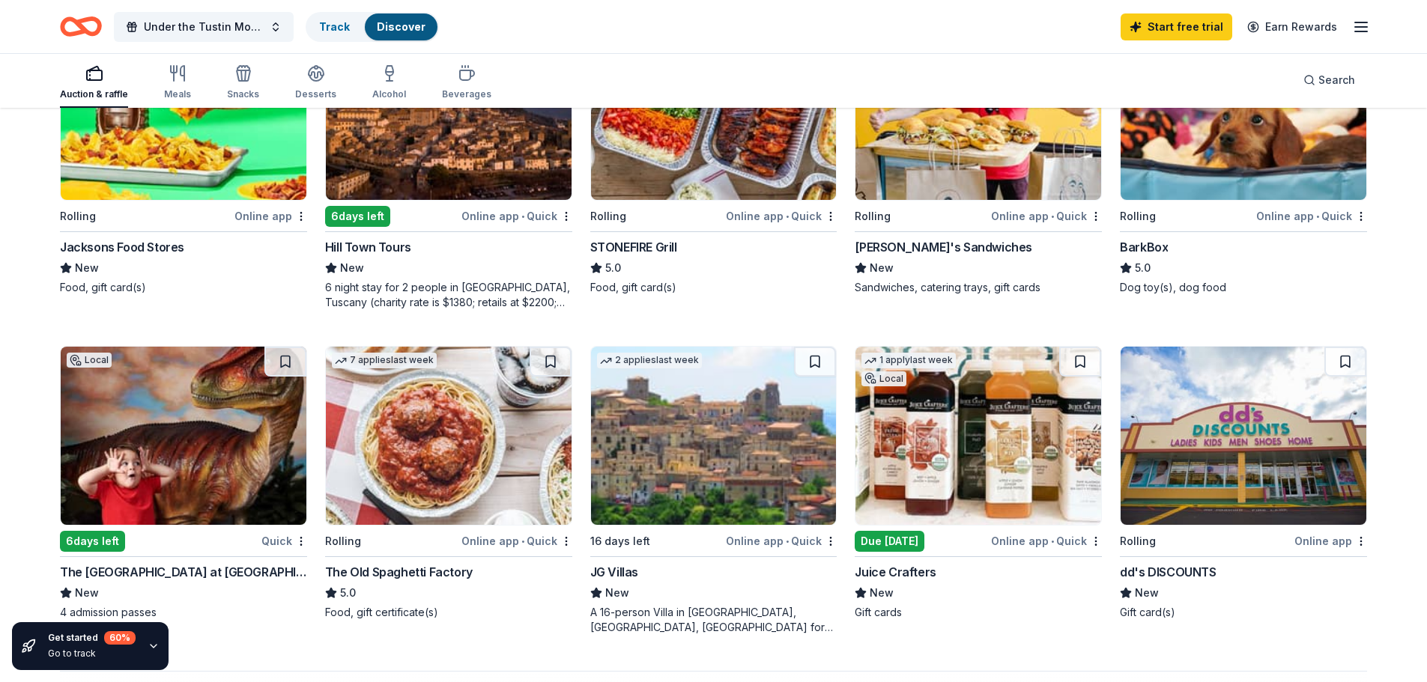
scroll to position [899, 0]
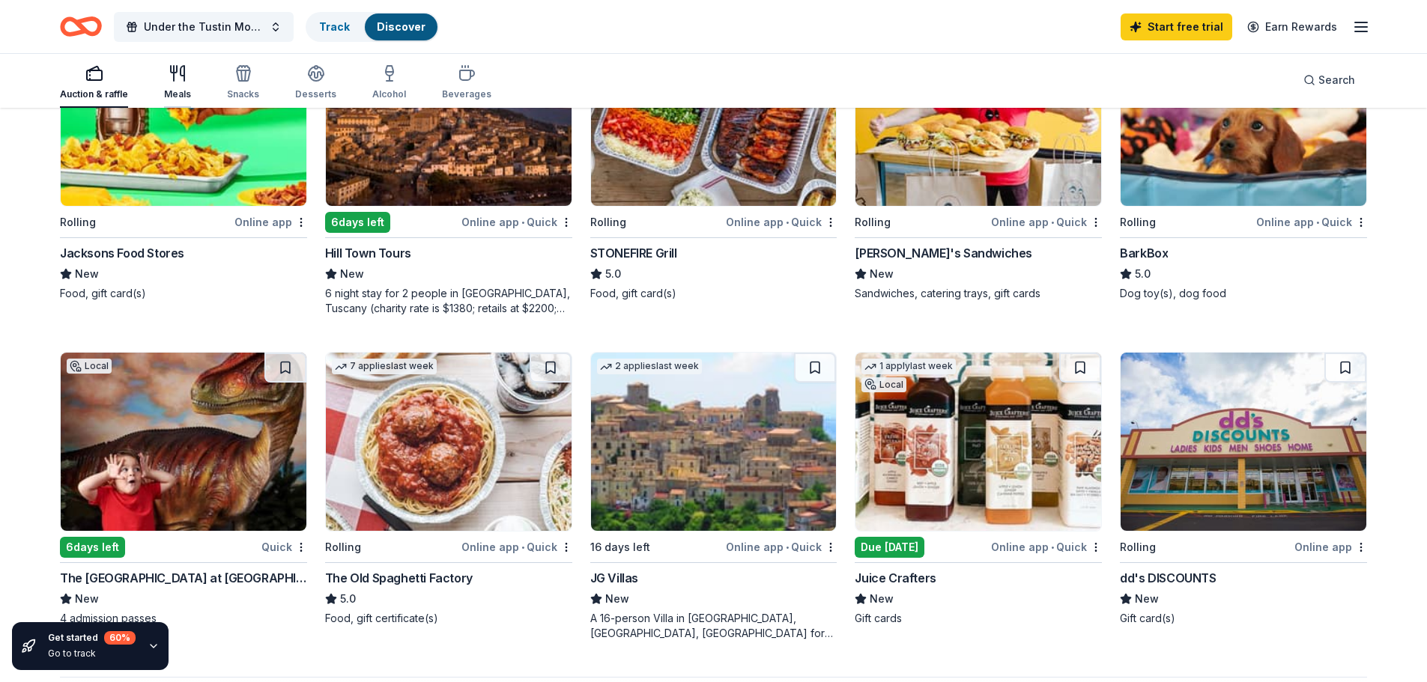
click at [172, 88] on div "Meals" at bounding box center [177, 82] width 27 height 36
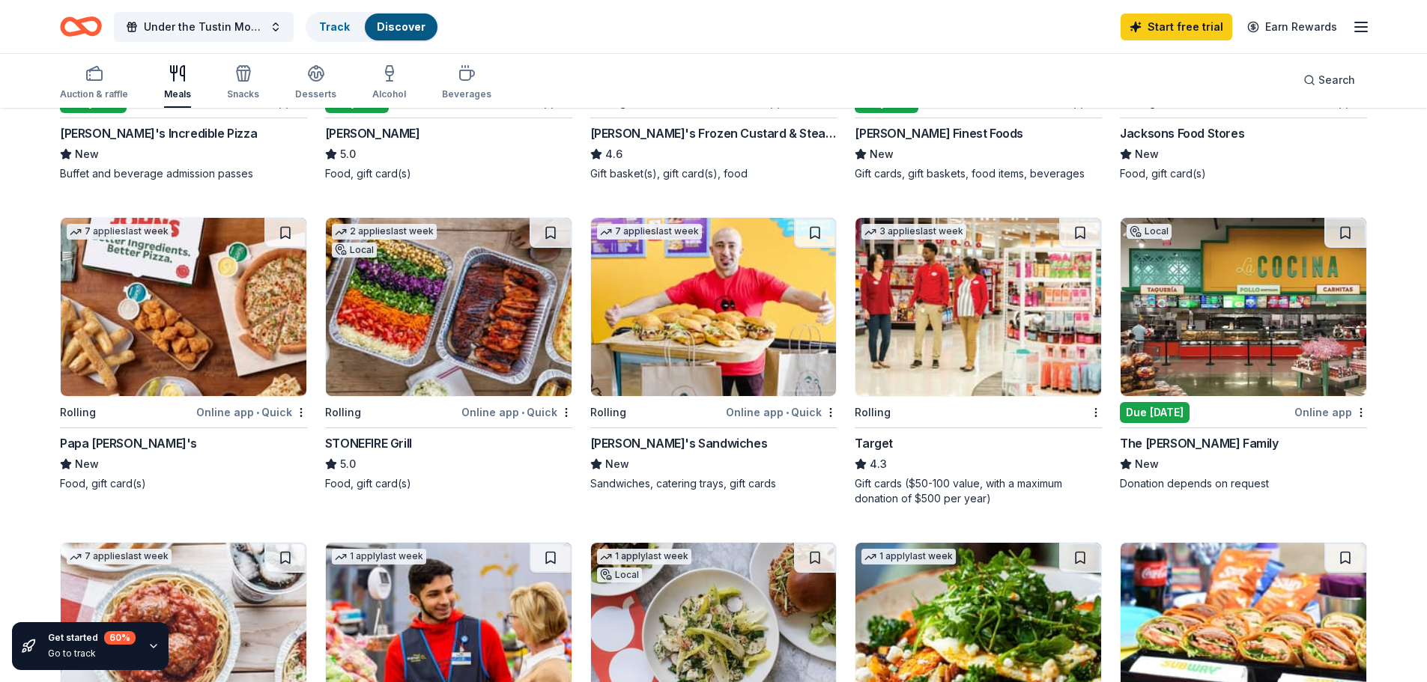
scroll to position [75, 0]
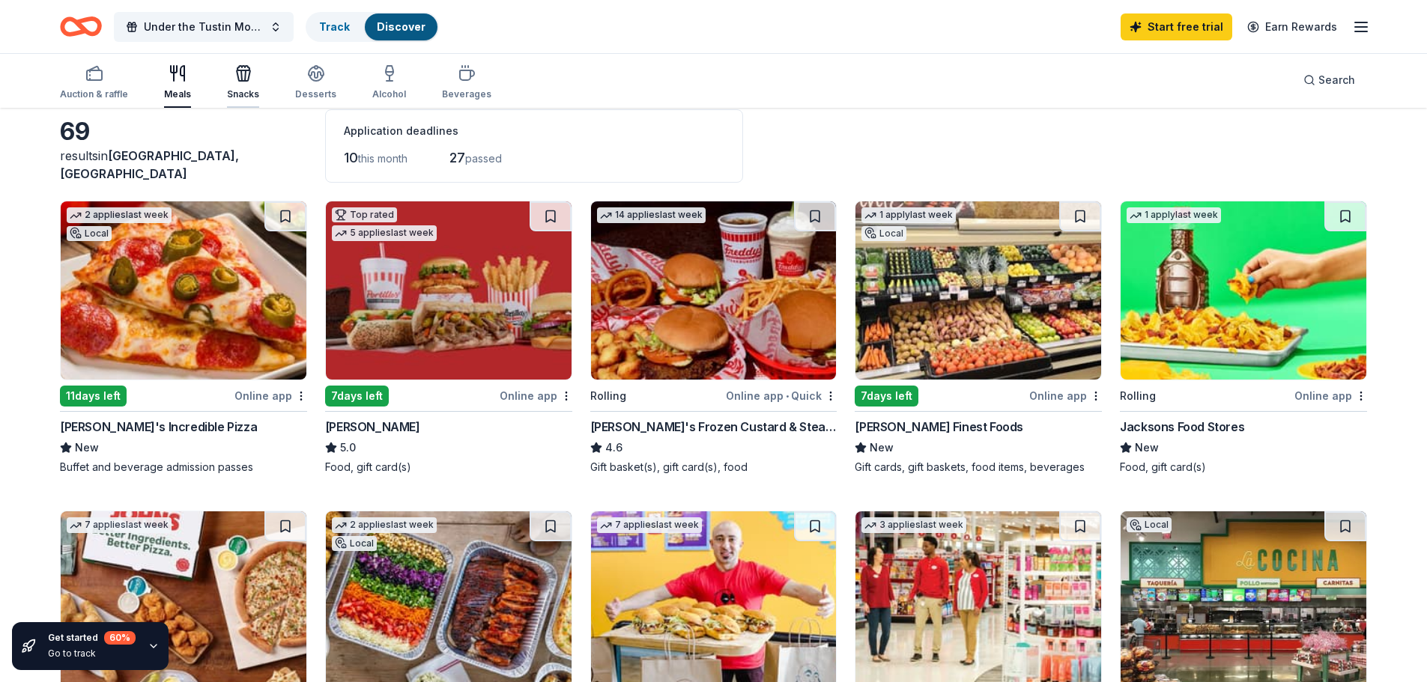
click at [238, 92] on div "Snacks" at bounding box center [243, 94] width 32 height 12
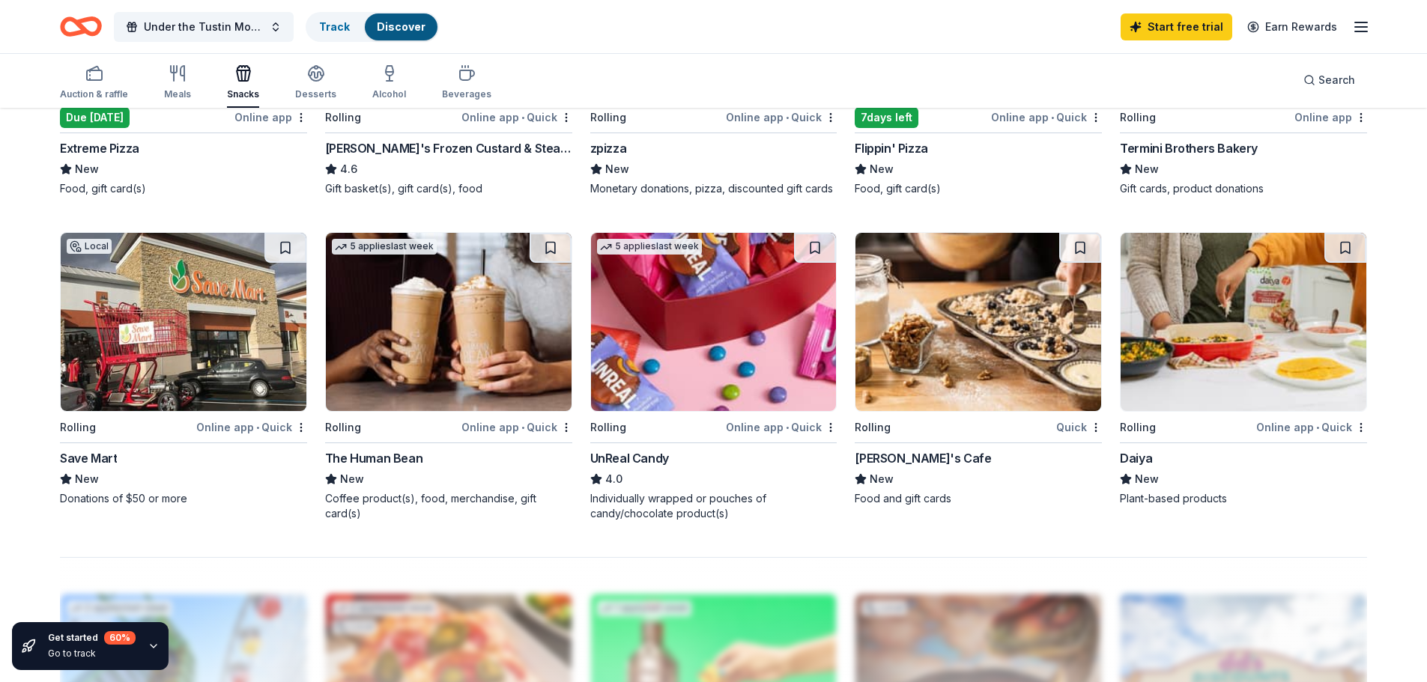
scroll to position [225, 0]
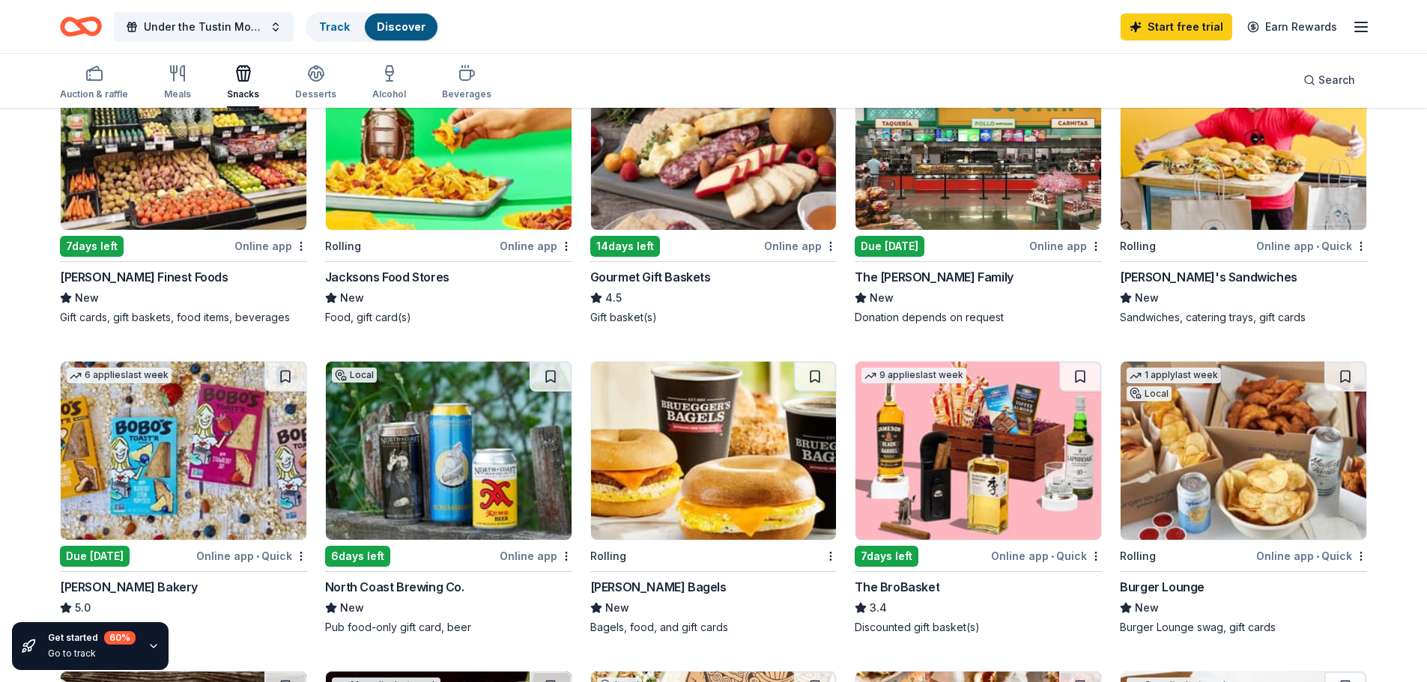
click at [683, 483] on img at bounding box center [714, 451] width 246 height 178
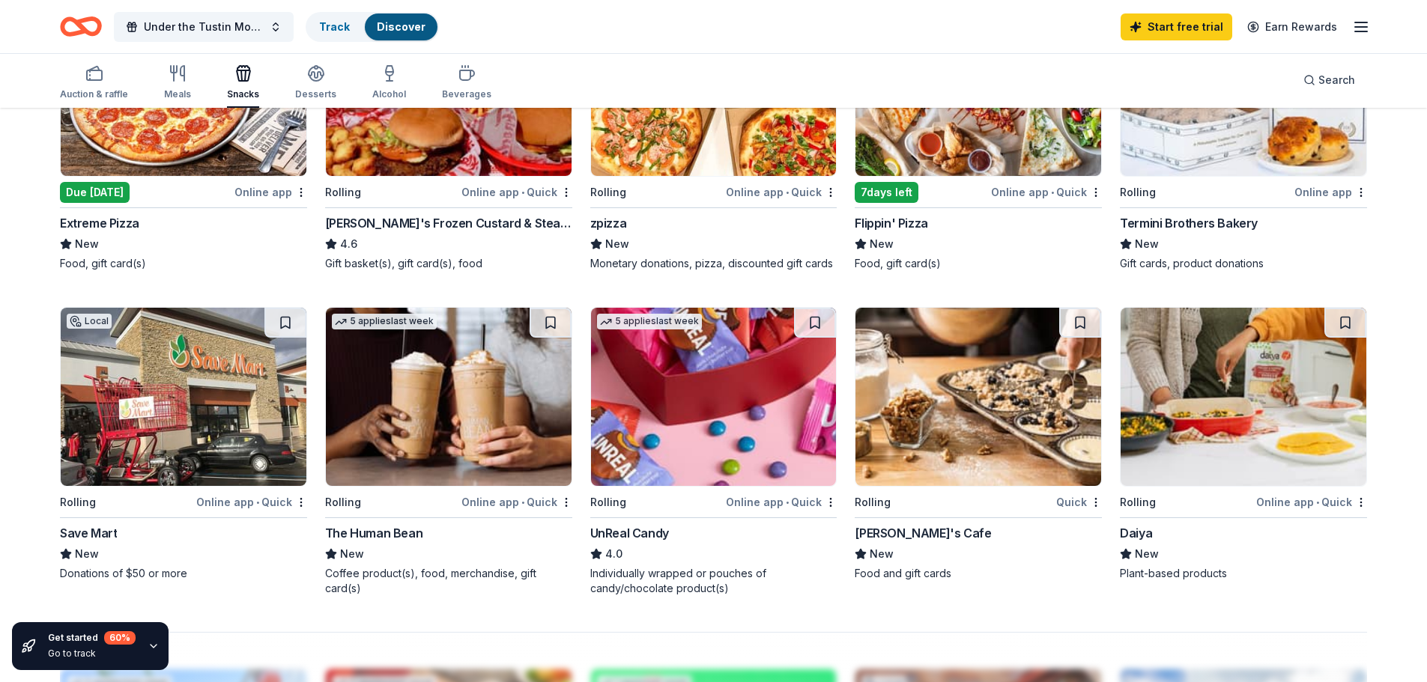
scroll to position [300, 0]
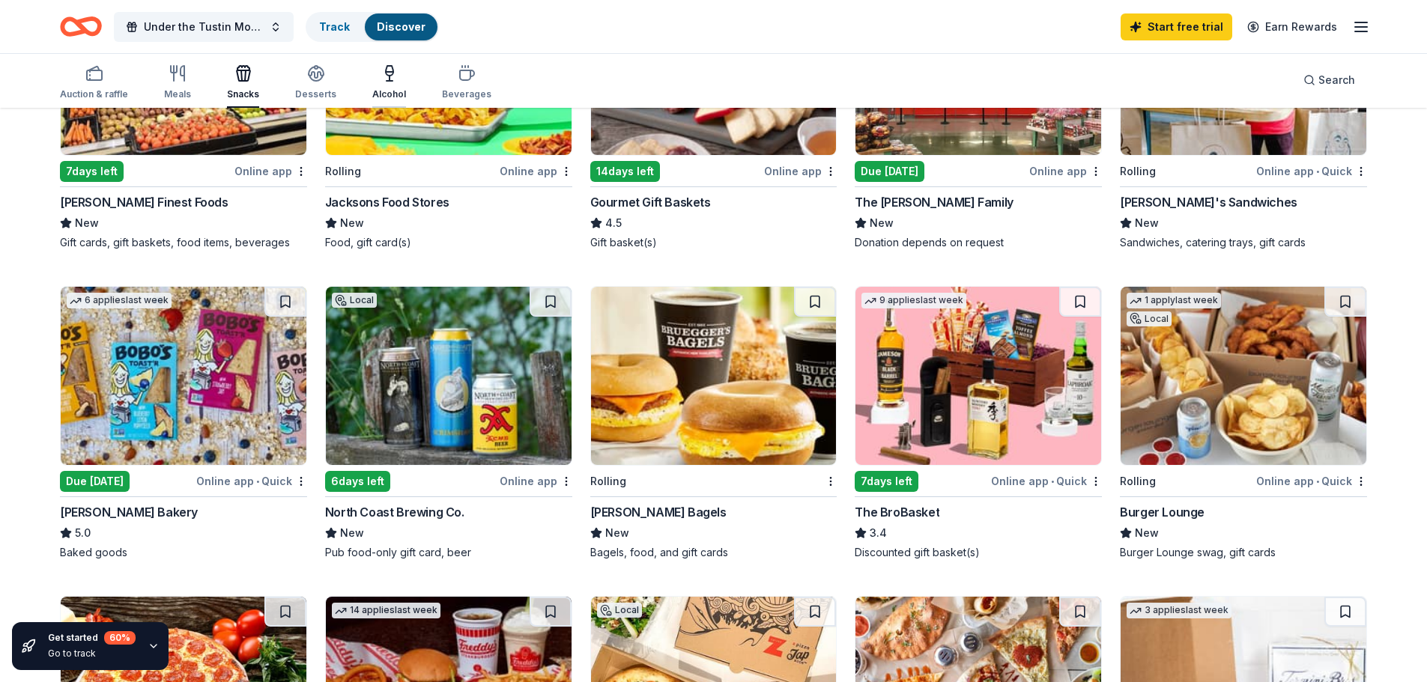
click at [394, 97] on div "Alcohol" at bounding box center [389, 94] width 34 height 12
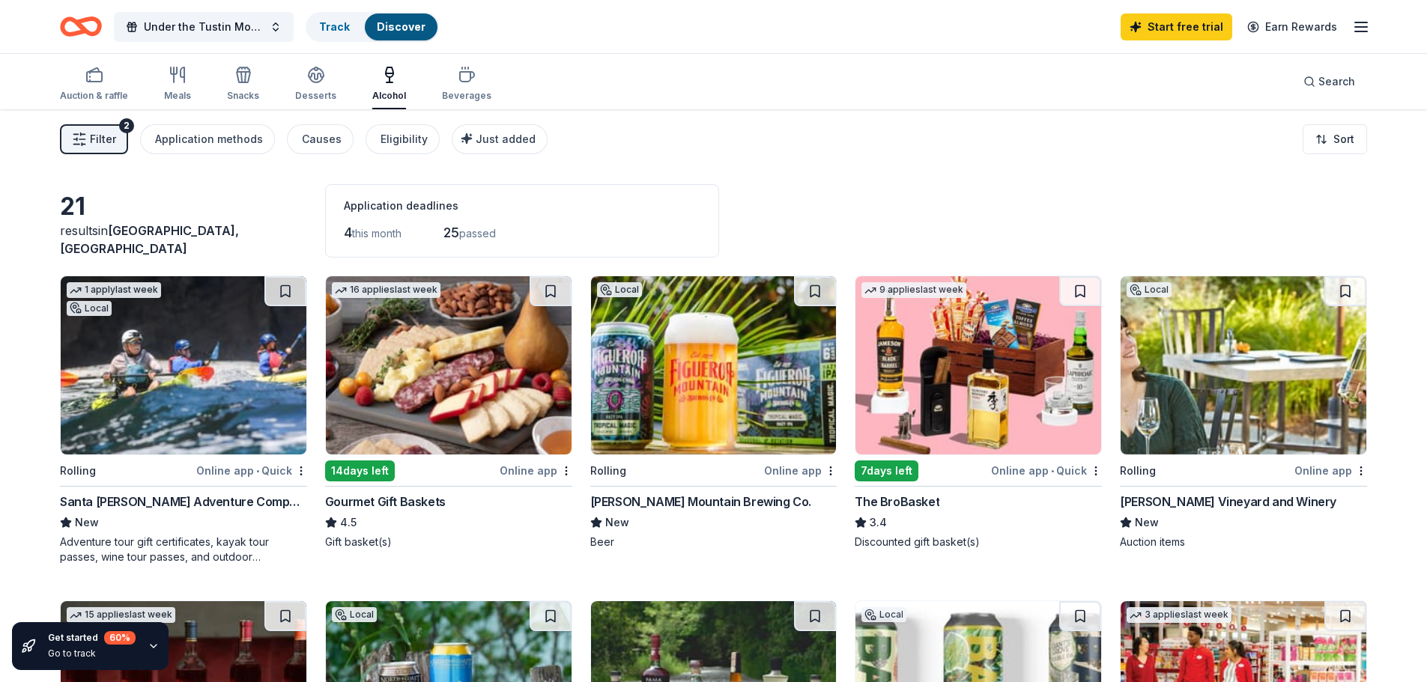
click at [452, 381] on img at bounding box center [449, 365] width 246 height 178
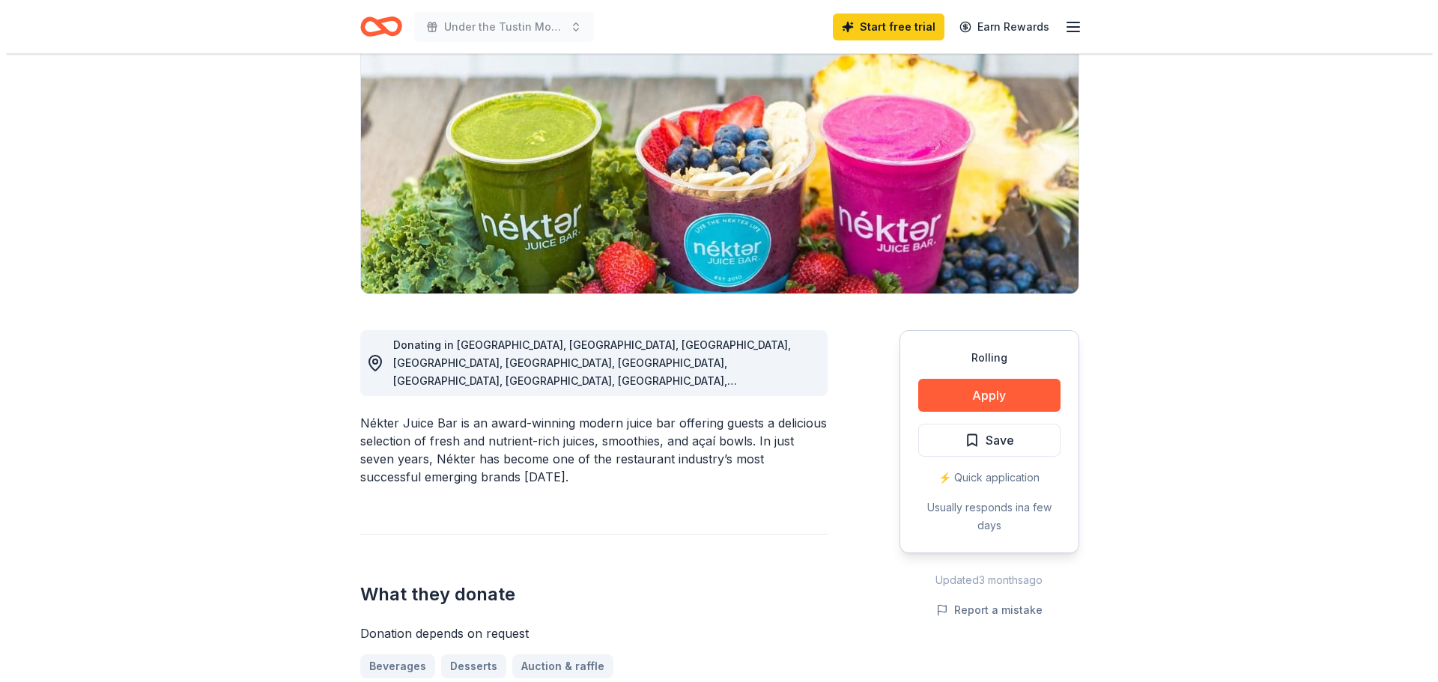
scroll to position [181, 0]
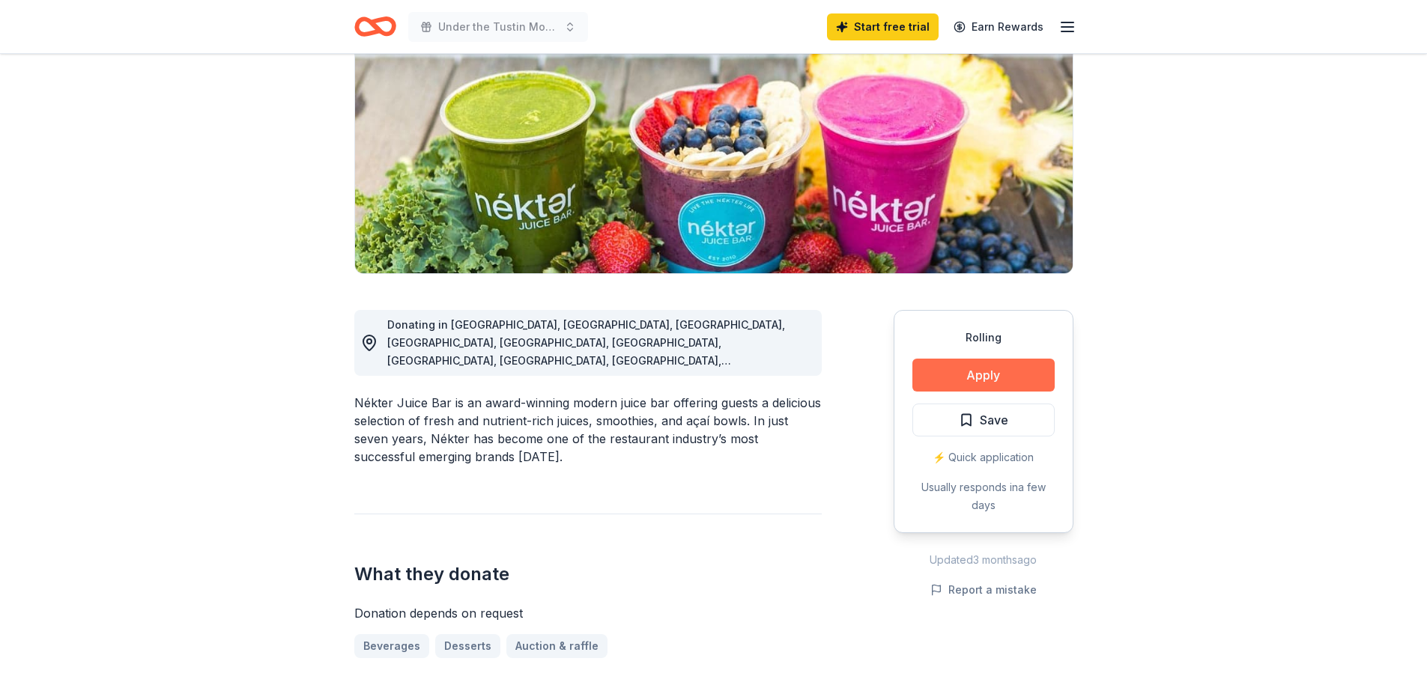
click at [991, 382] on button "Apply" at bounding box center [983, 375] width 142 height 33
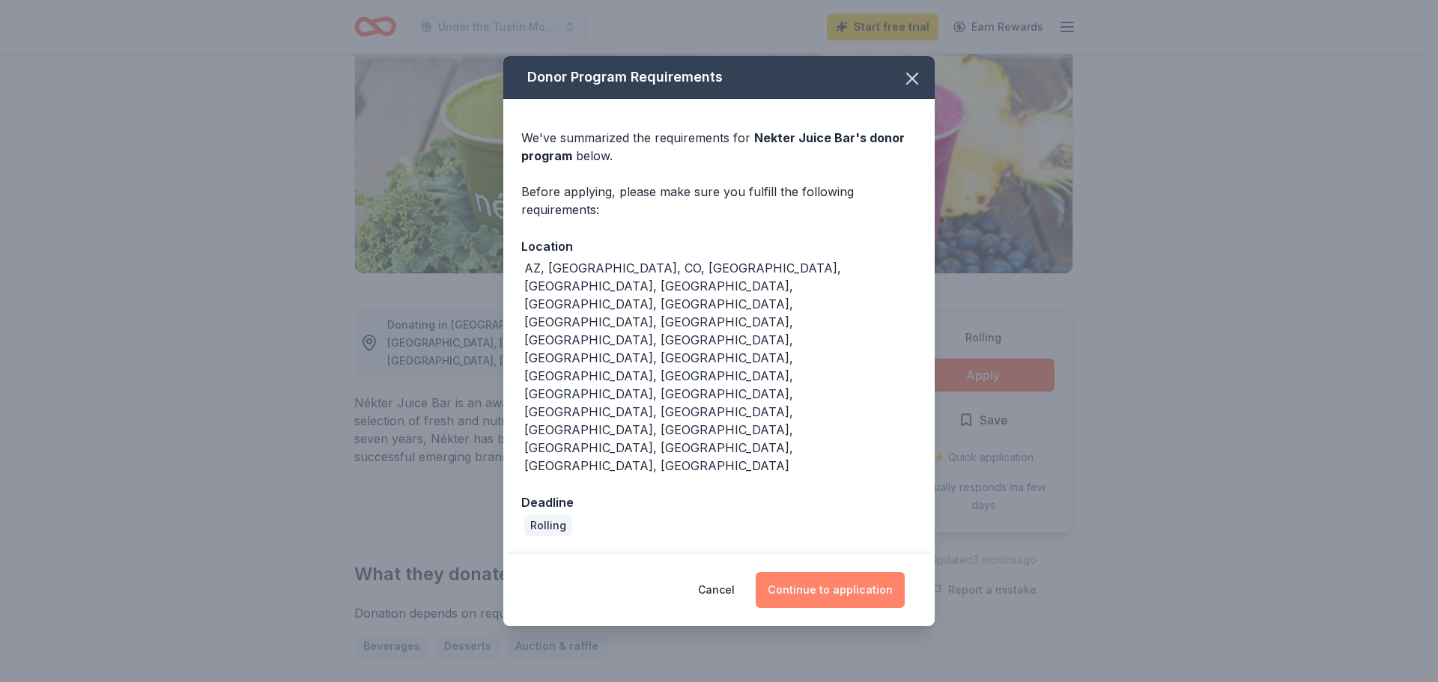
click at [825, 572] on button "Continue to application" at bounding box center [830, 590] width 149 height 36
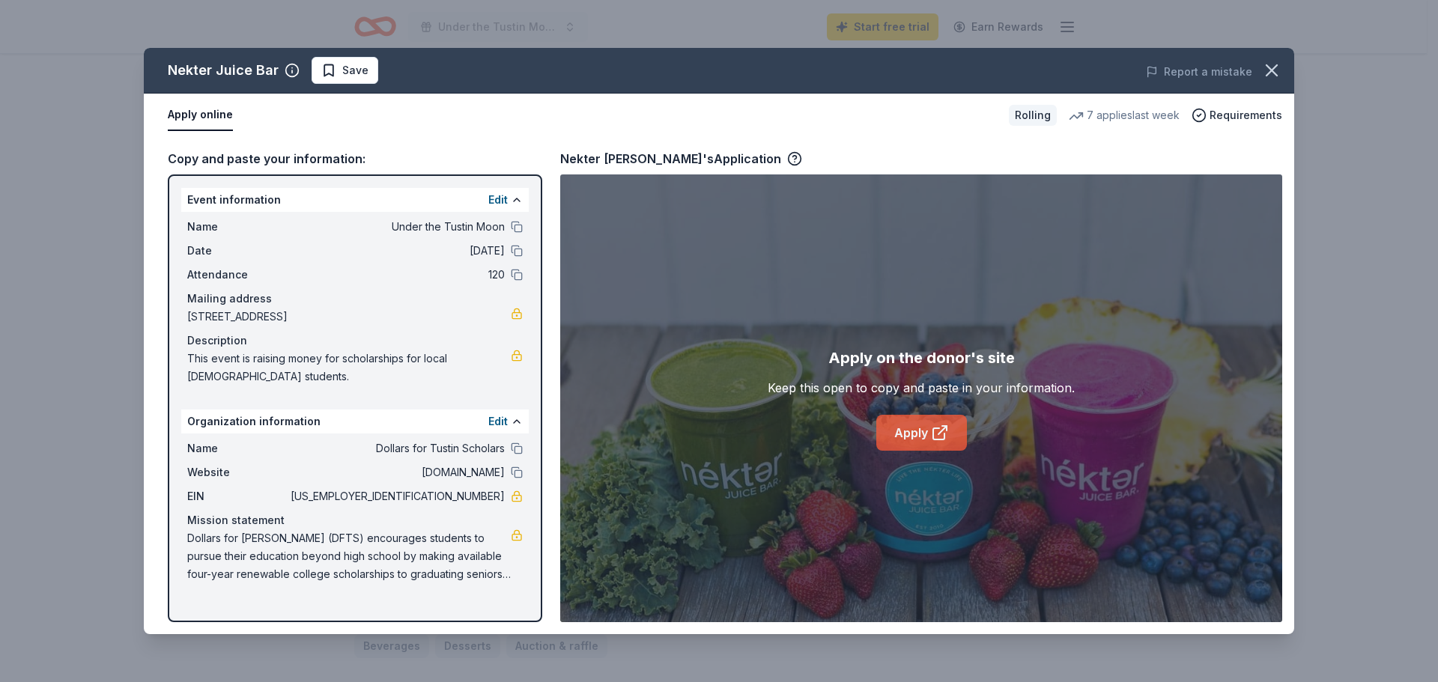
click at [910, 422] on link "Apply" at bounding box center [921, 433] width 91 height 36
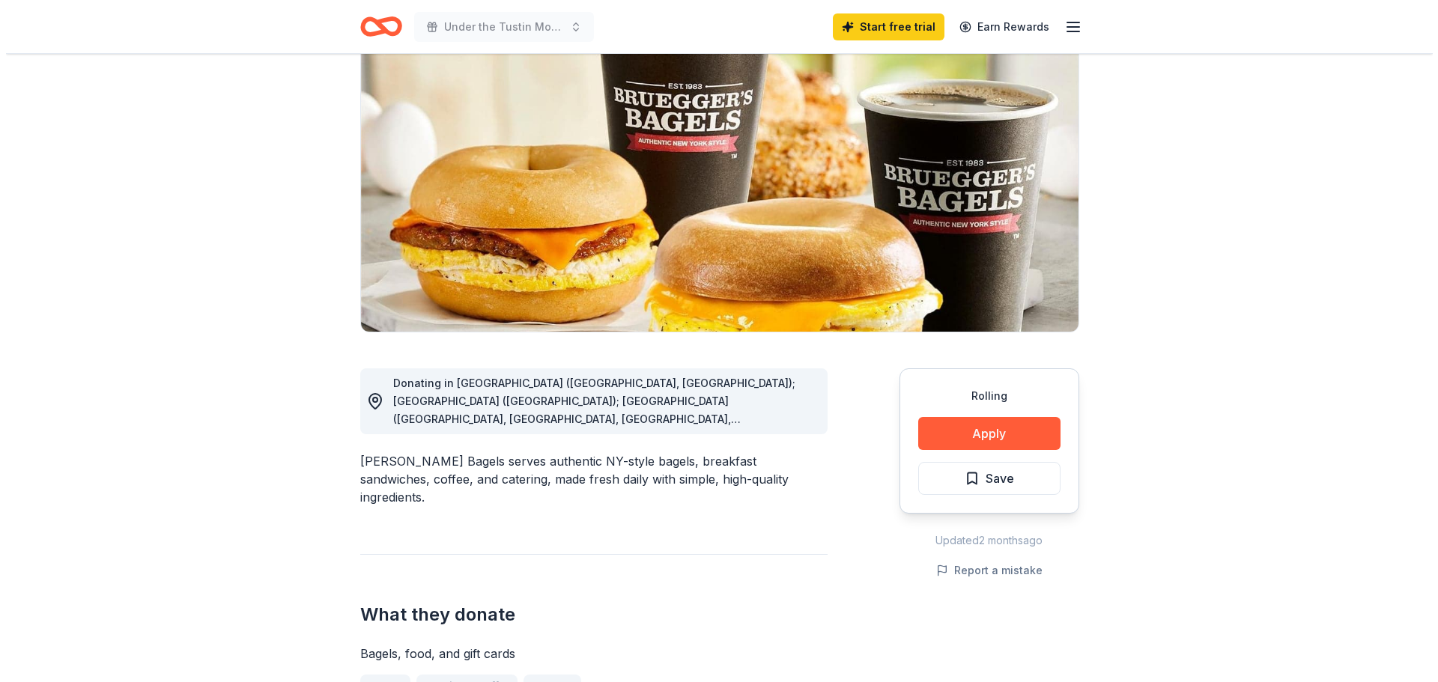
scroll to position [150, 0]
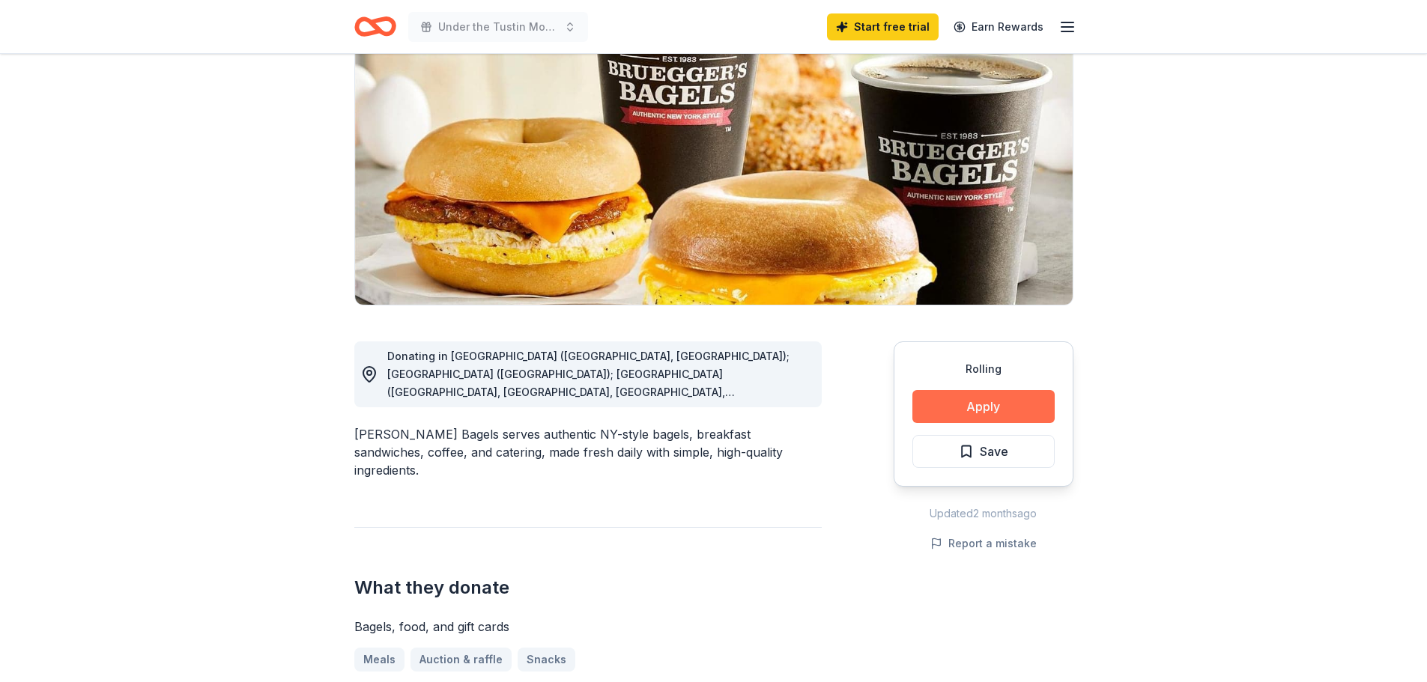
click at [987, 411] on button "Apply" at bounding box center [983, 406] width 142 height 33
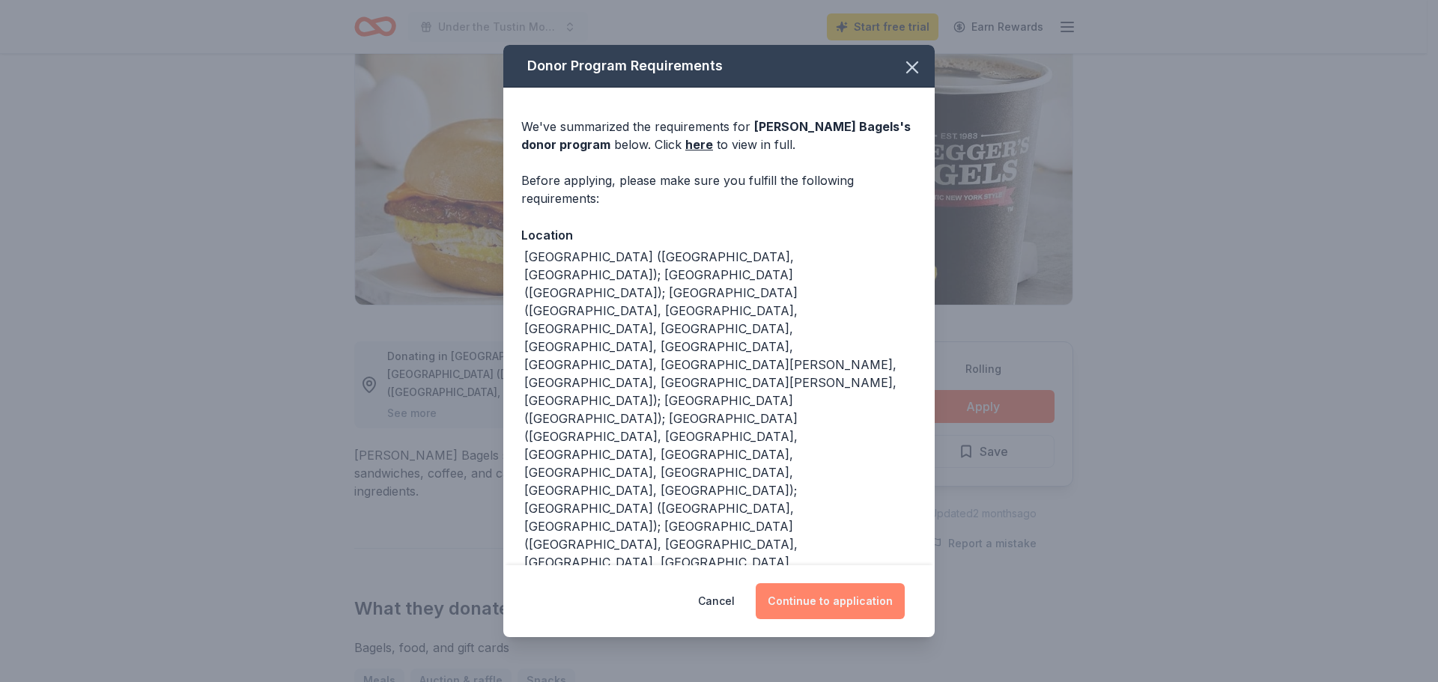
click at [837, 598] on button "Continue to application" at bounding box center [830, 602] width 149 height 36
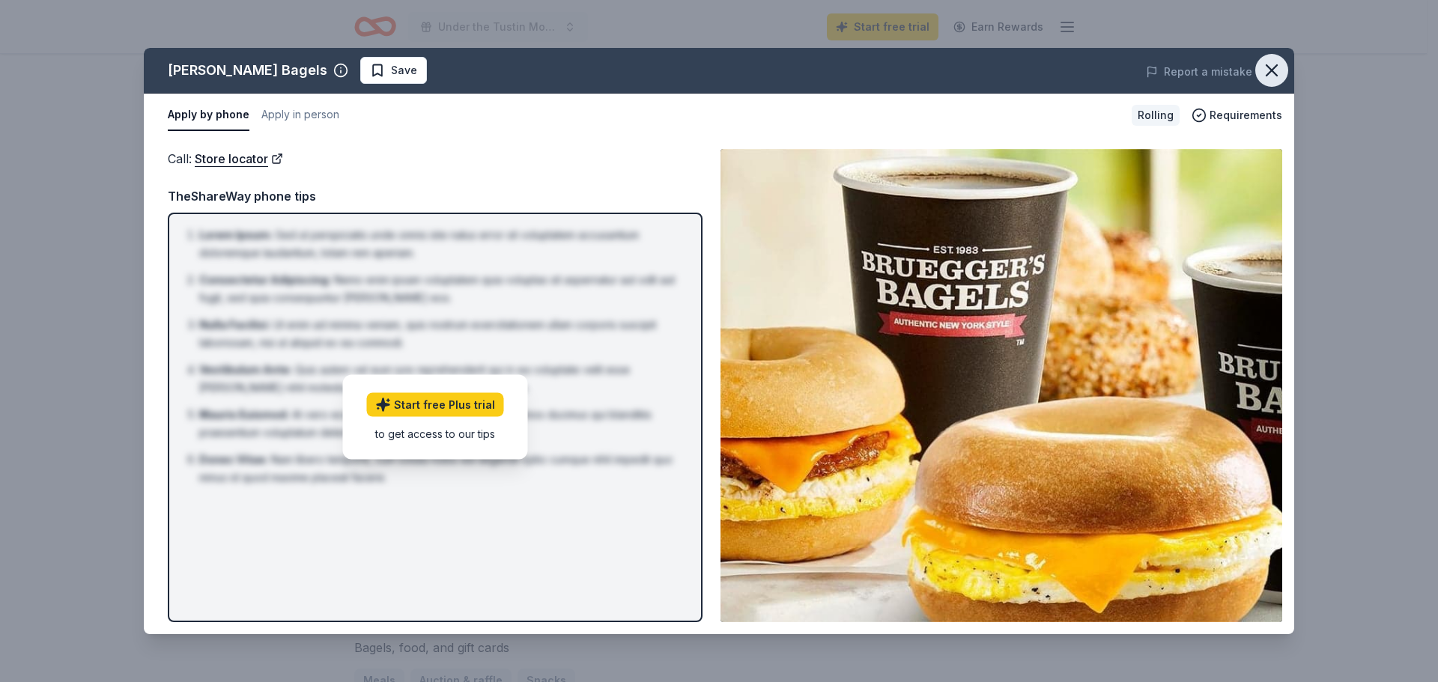
click at [1279, 67] on icon "button" at bounding box center [1271, 70] width 21 height 21
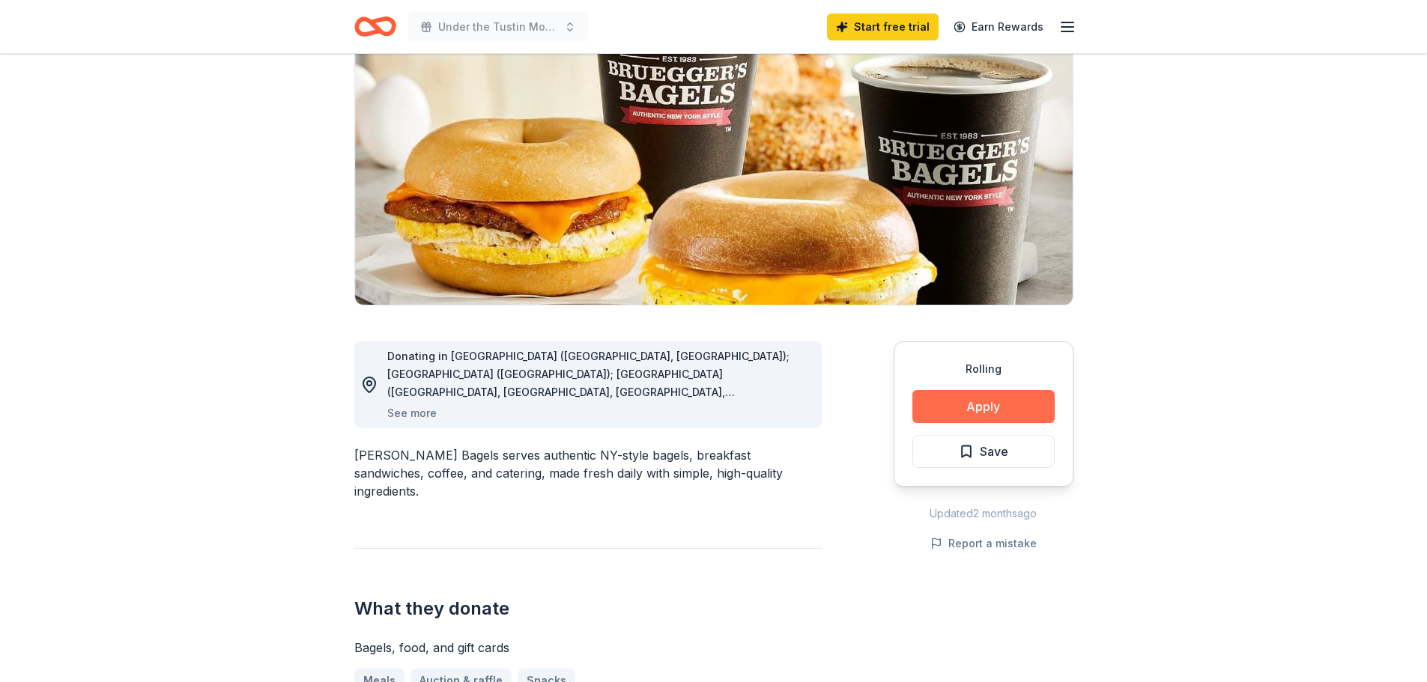
click at [1013, 412] on button "Apply" at bounding box center [983, 406] width 142 height 33
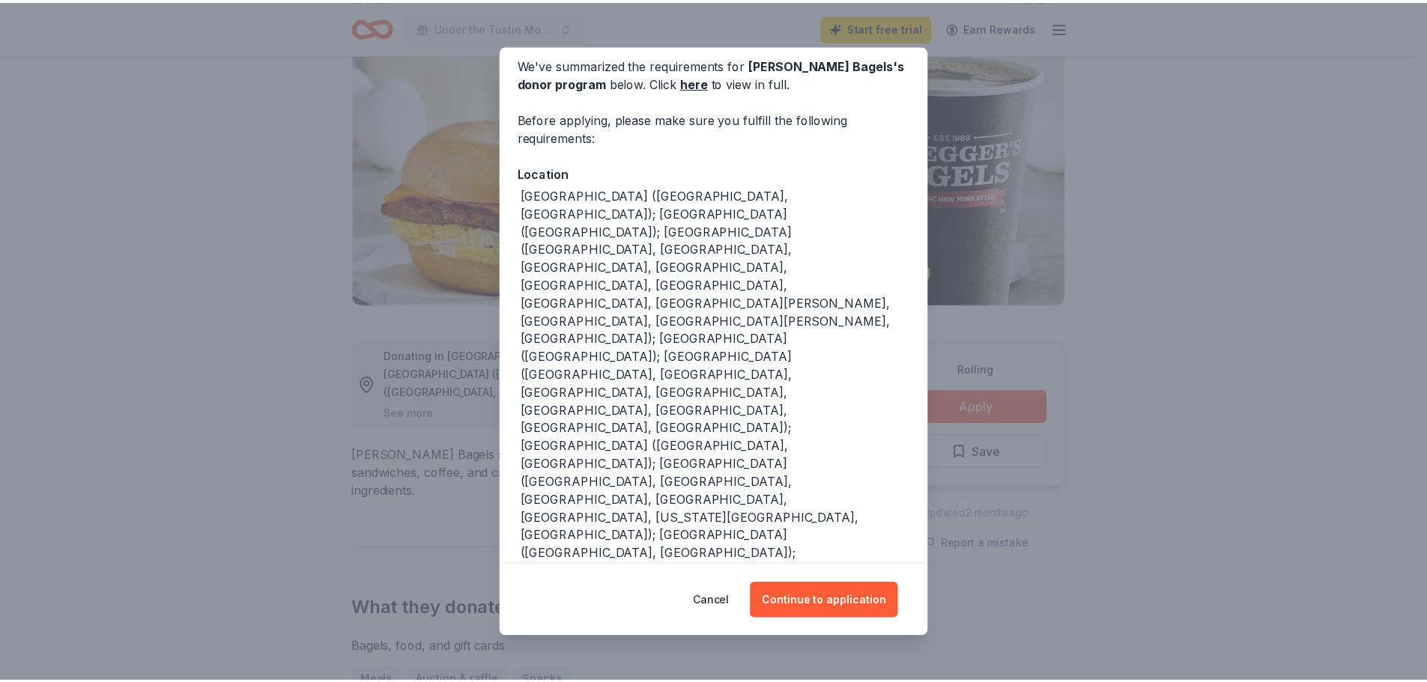
scroll to position [94, 0]
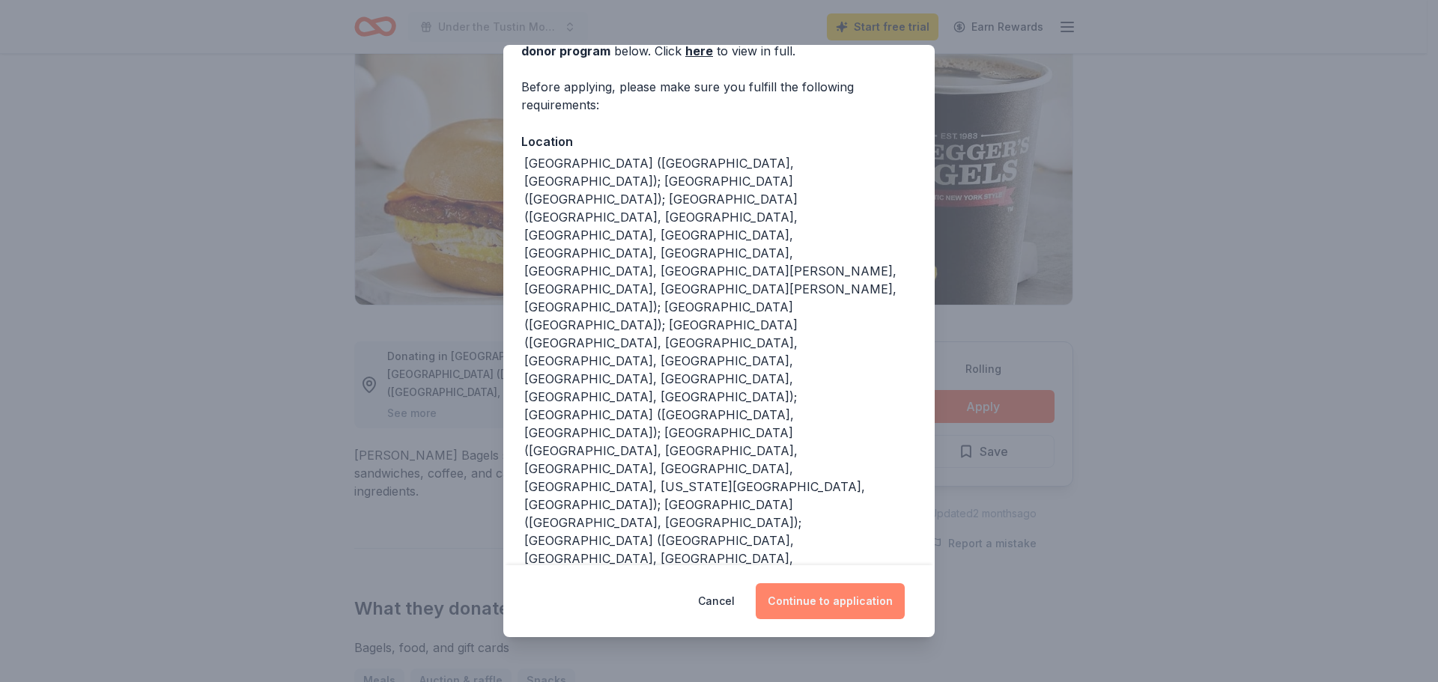
click at [832, 608] on button "Continue to application" at bounding box center [830, 602] width 149 height 36
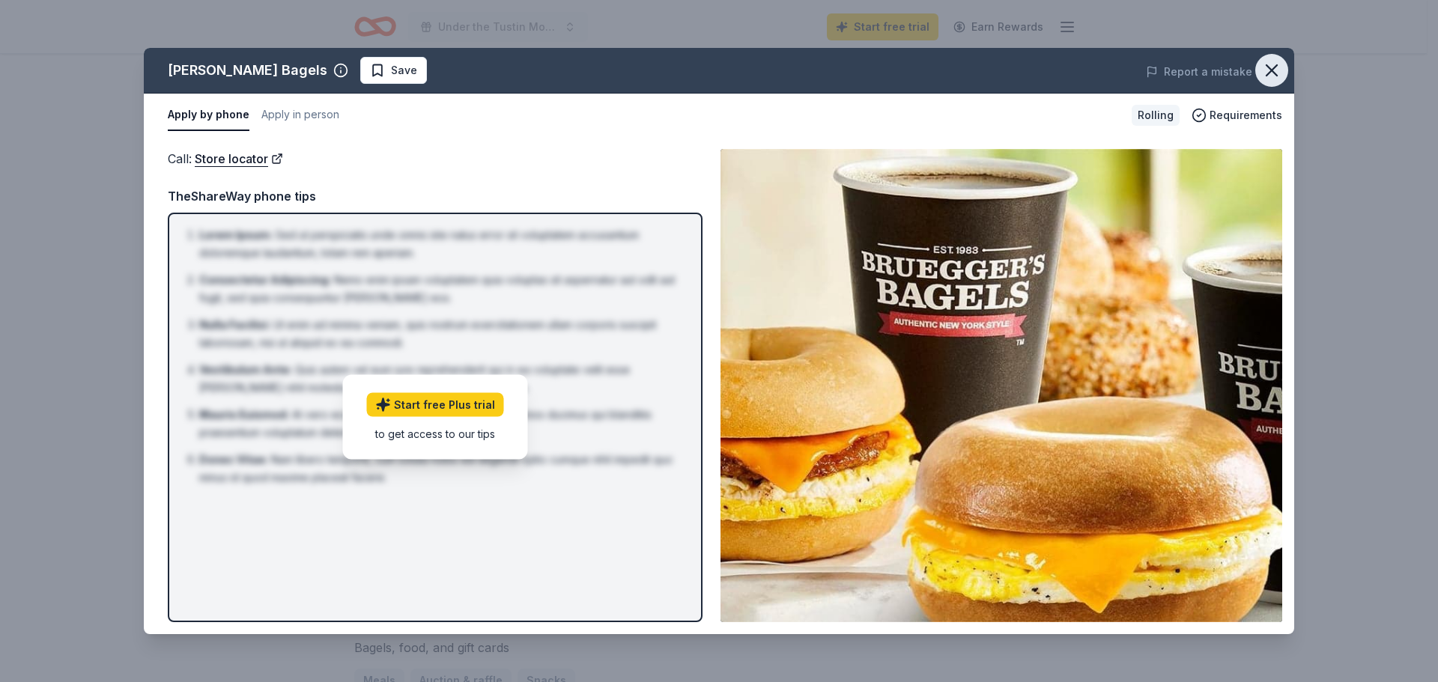
click at [1265, 68] on icon "button" at bounding box center [1271, 70] width 21 height 21
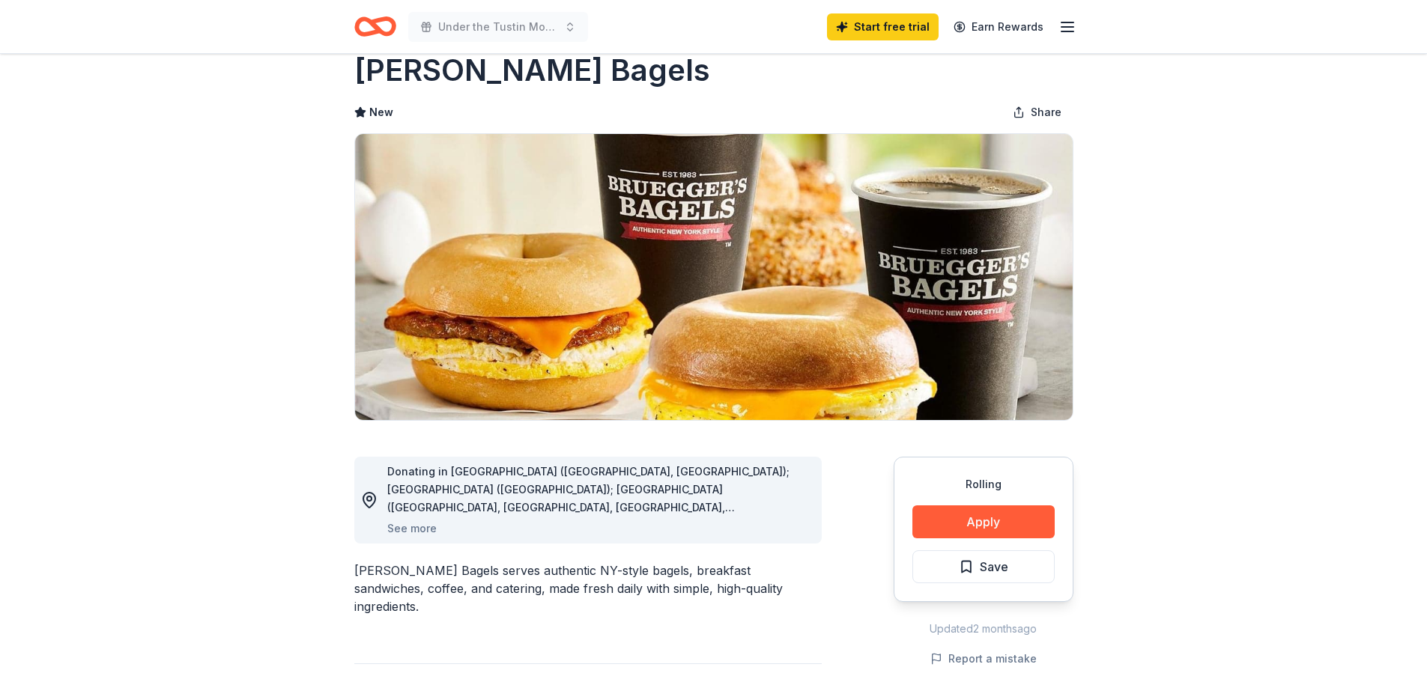
scroll to position [0, 0]
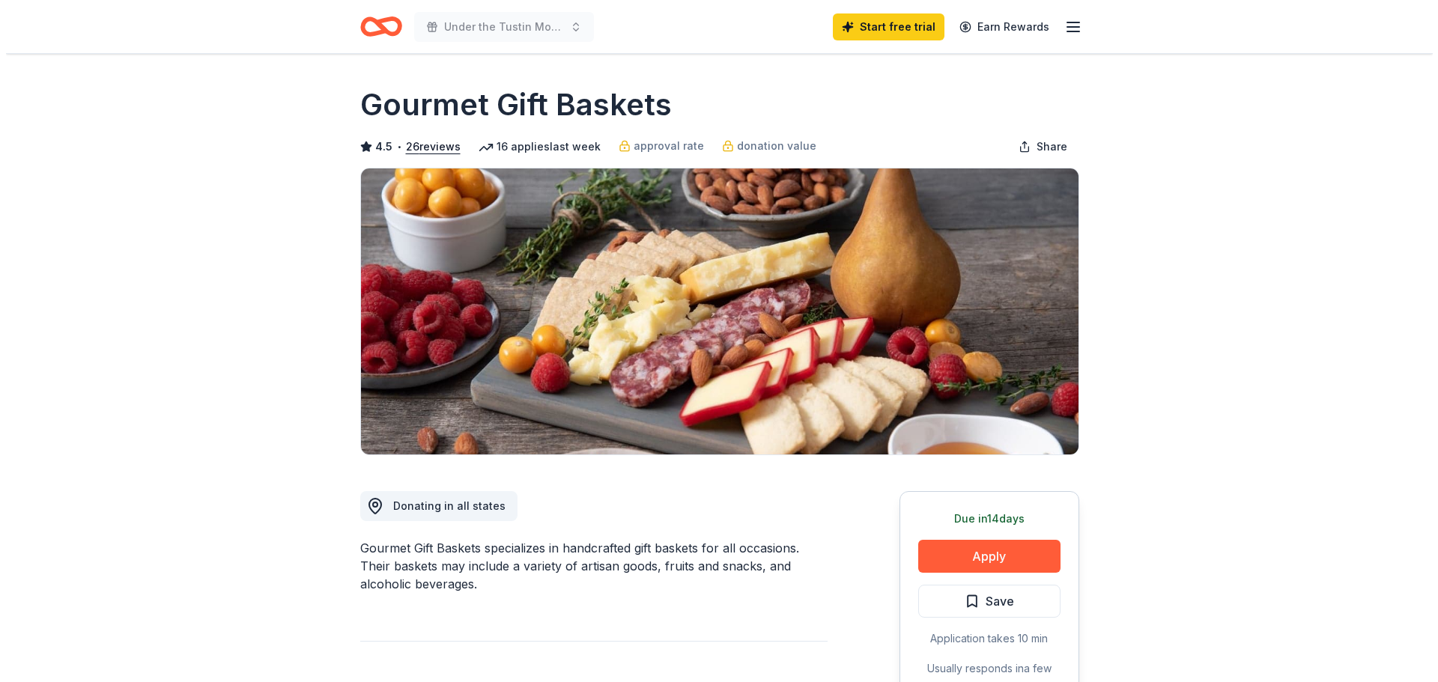
scroll to position [150, 0]
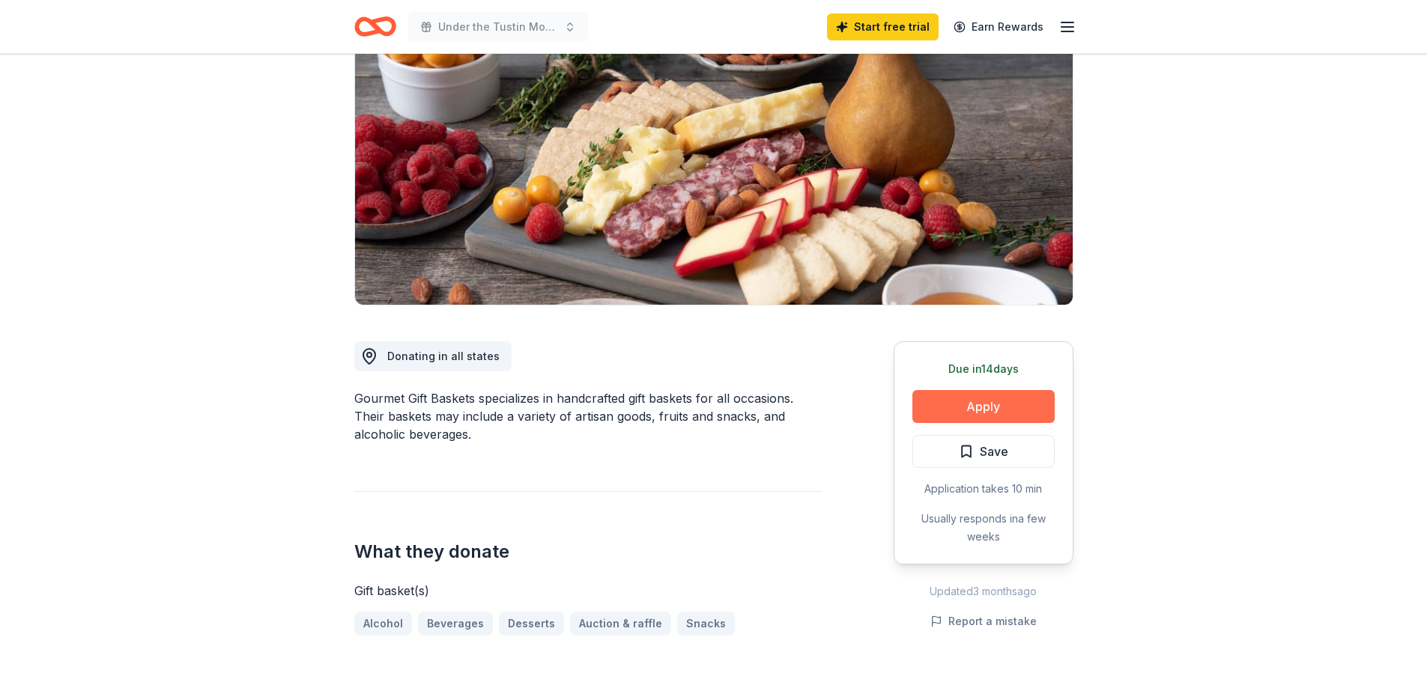
click at [978, 404] on button "Apply" at bounding box center [983, 406] width 142 height 33
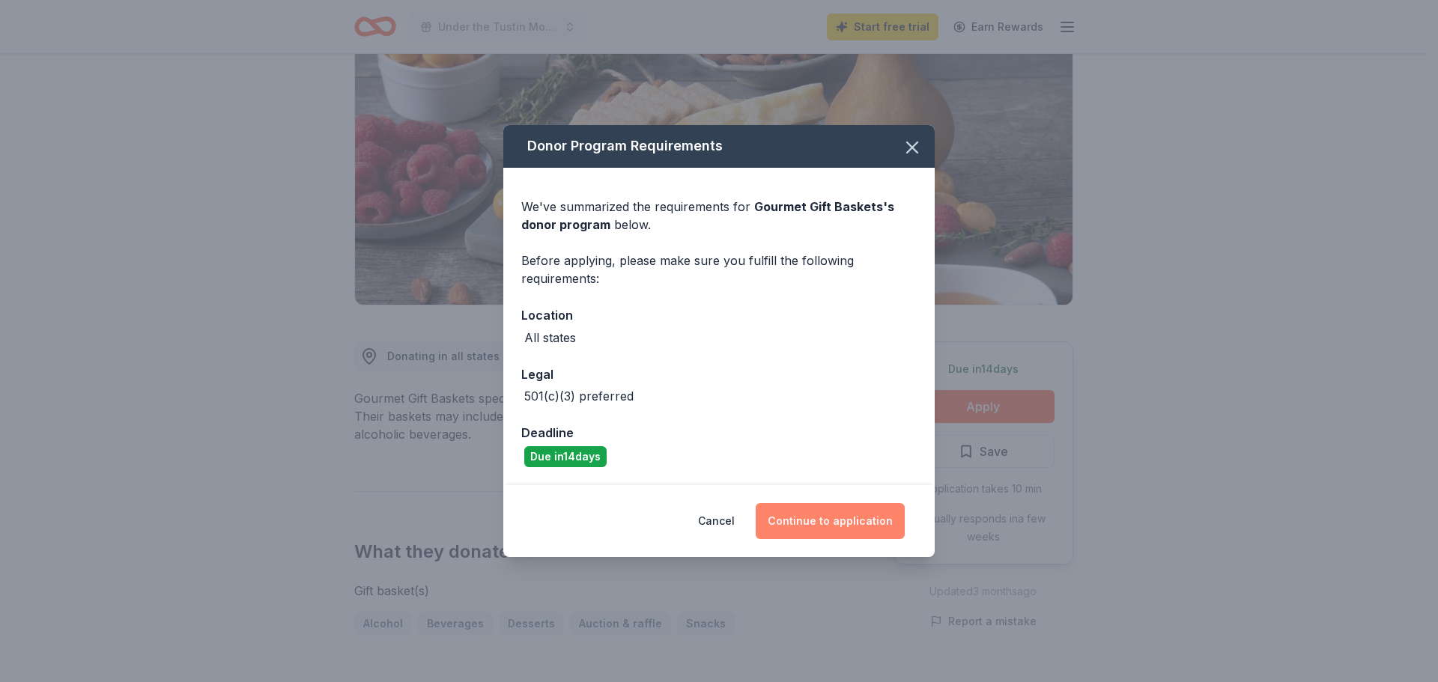
click at [849, 521] on button "Continue to application" at bounding box center [830, 521] width 149 height 36
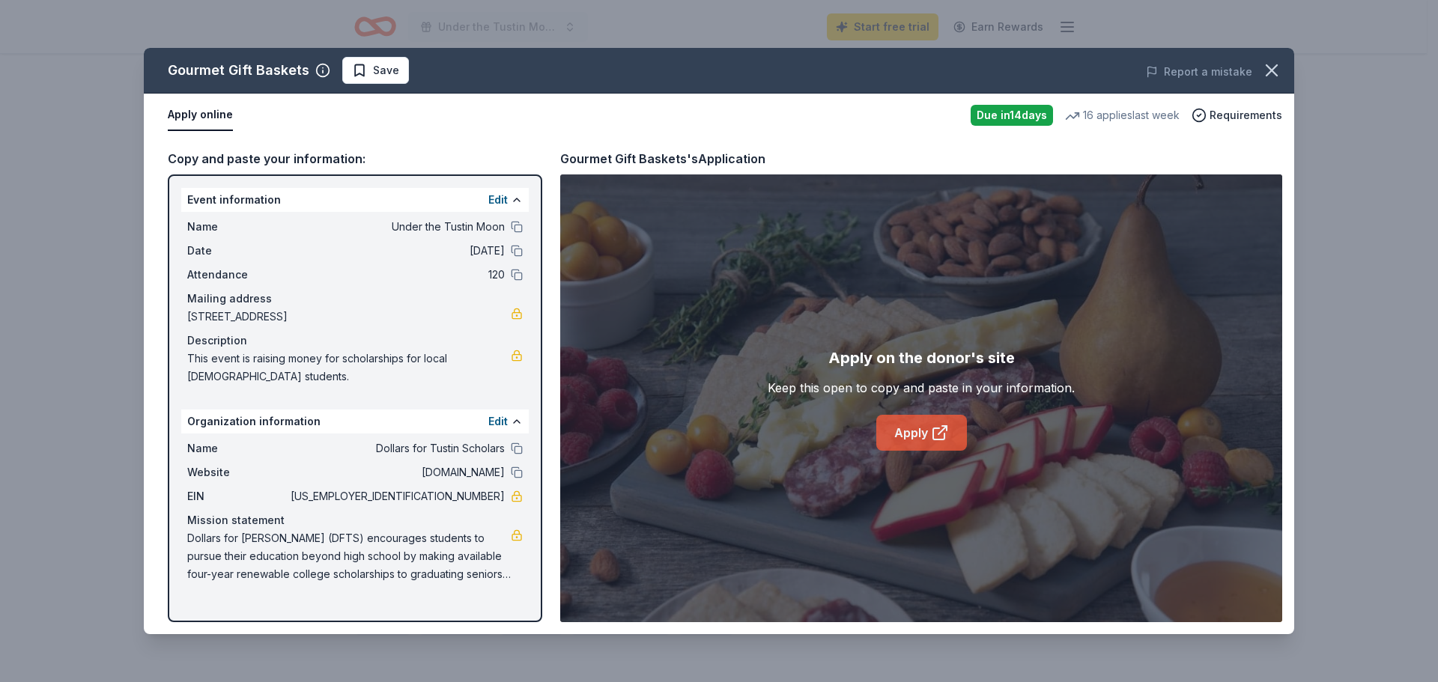
click at [908, 426] on link "Apply" at bounding box center [921, 433] width 91 height 36
